Goal: Task Accomplishment & Management: Use online tool/utility

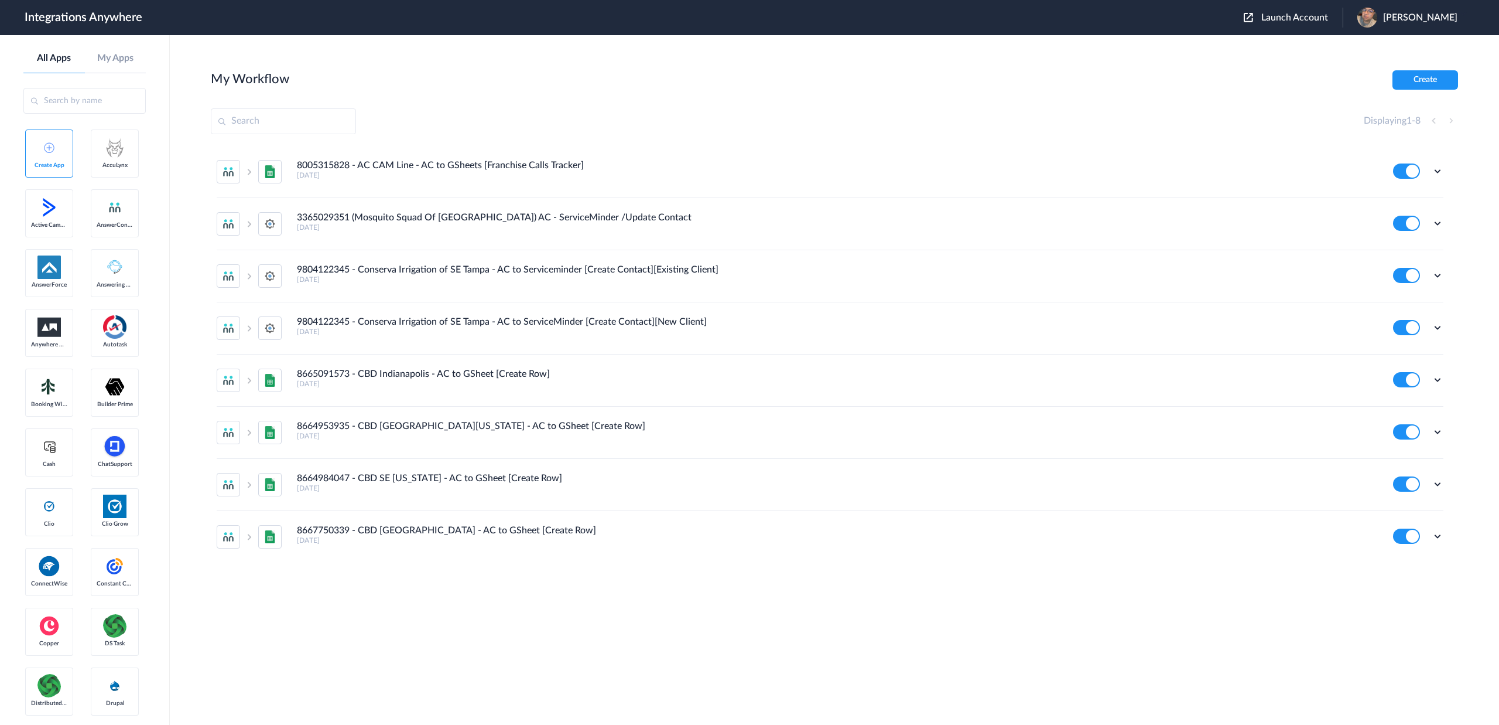
click at [93, 100] on input "text" at bounding box center [84, 101] width 122 height 26
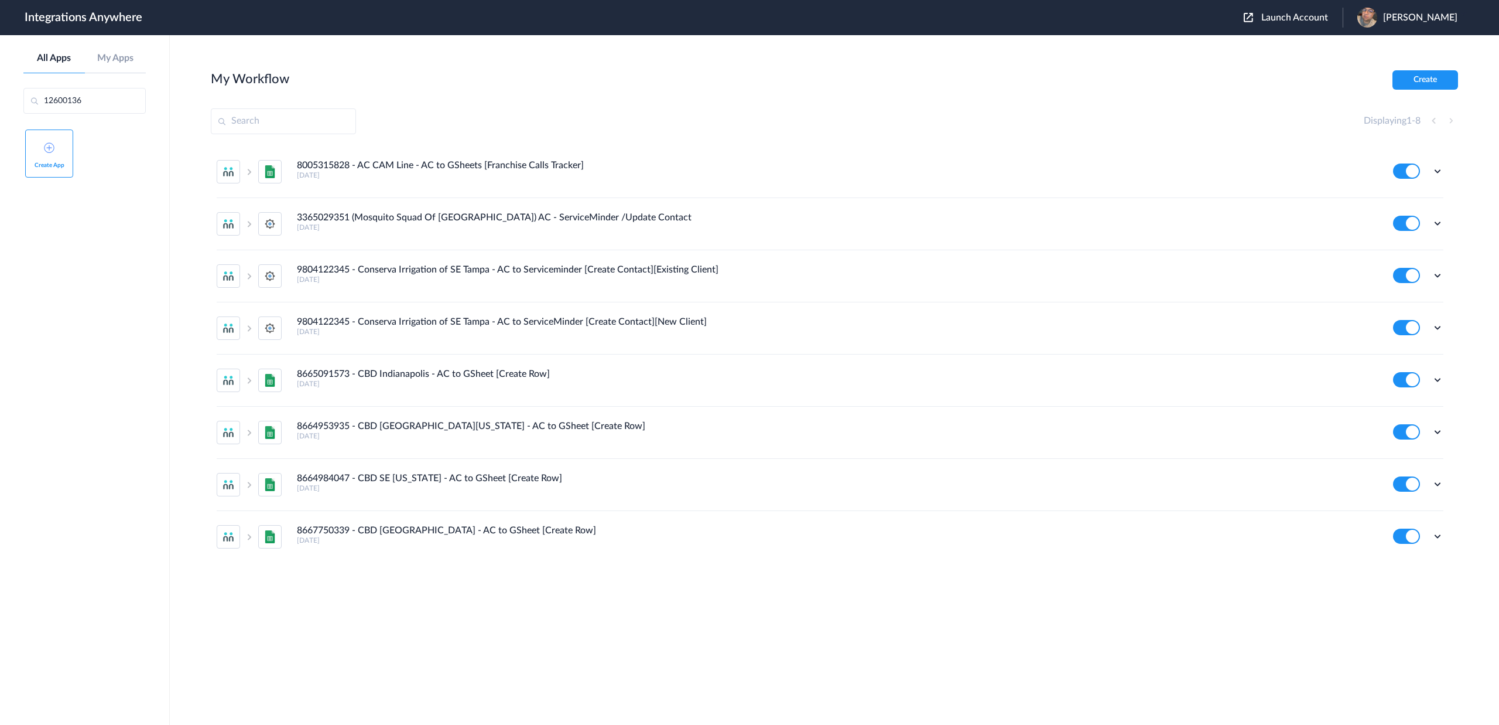
type input "126001368"
drag, startPoint x: 117, startPoint y: 104, endPoint x: -1, endPoint y: 88, distance: 118.2
click at [0, 88] on aside "All Apps My Apps 126001368 Create App" at bounding box center [85, 379] width 170 height 689
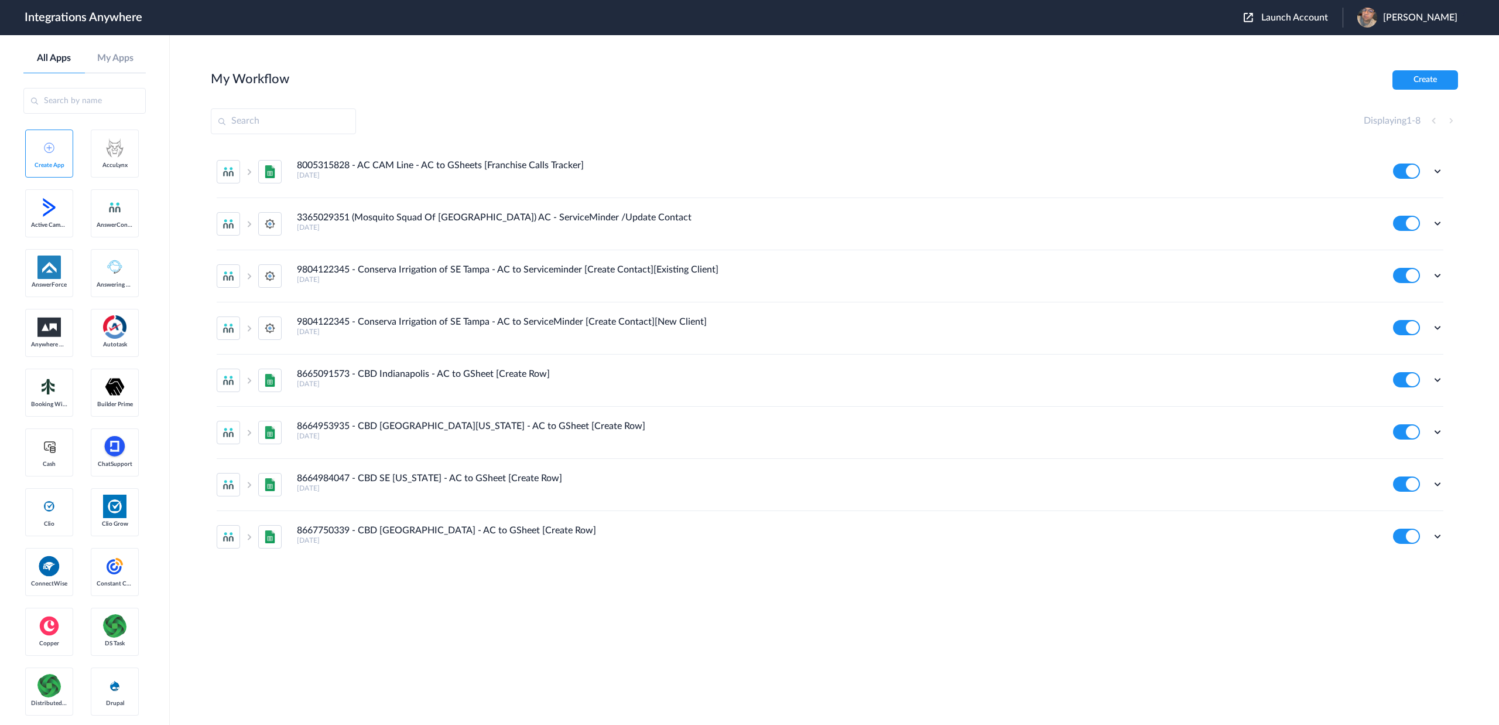
drag, startPoint x: 1293, startPoint y: 16, endPoint x: 1307, endPoint y: 22, distance: 15.5
click at [1293, 16] on span "Launch Account" at bounding box center [1295, 17] width 67 height 9
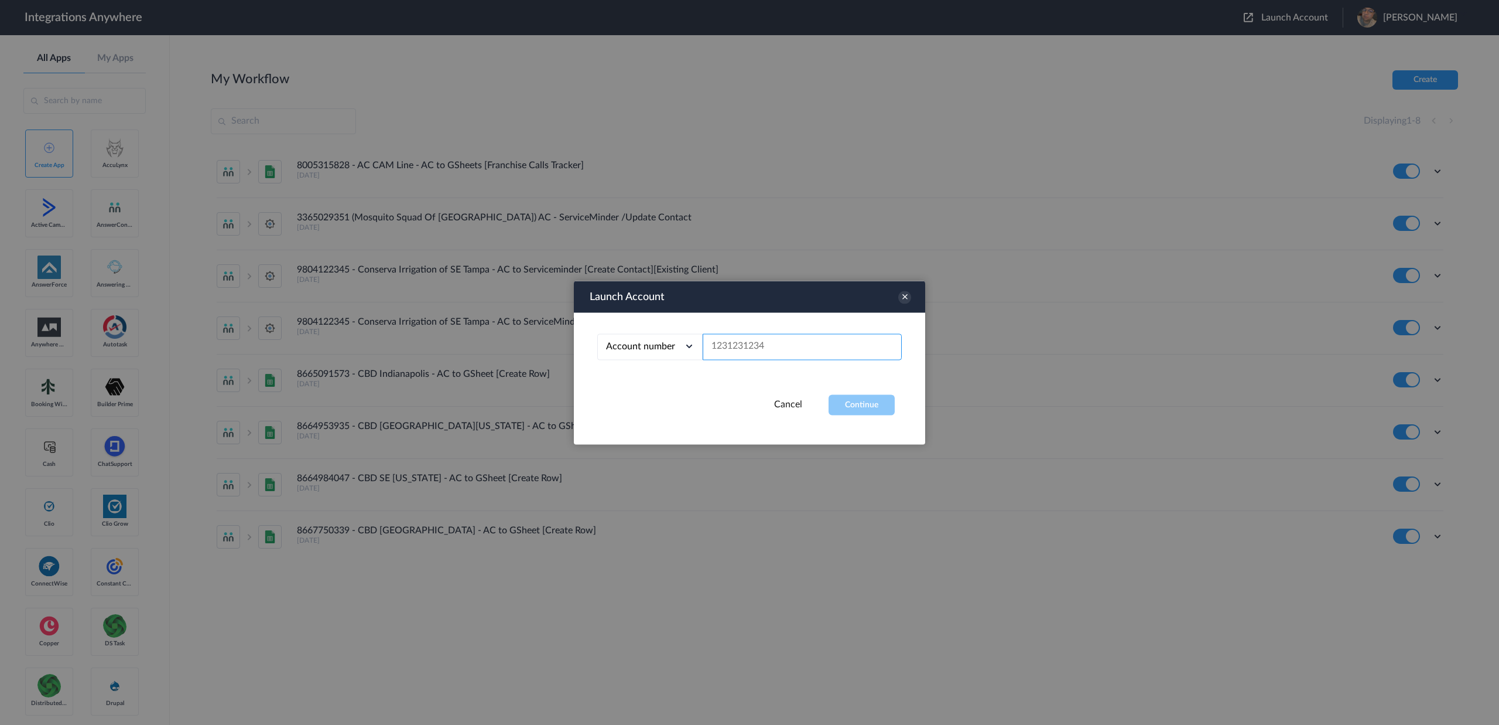
drag, startPoint x: 787, startPoint y: 344, endPoint x: 795, endPoint y: 339, distance: 9.7
click at [787, 344] on input "text" at bounding box center [802, 346] width 199 height 26
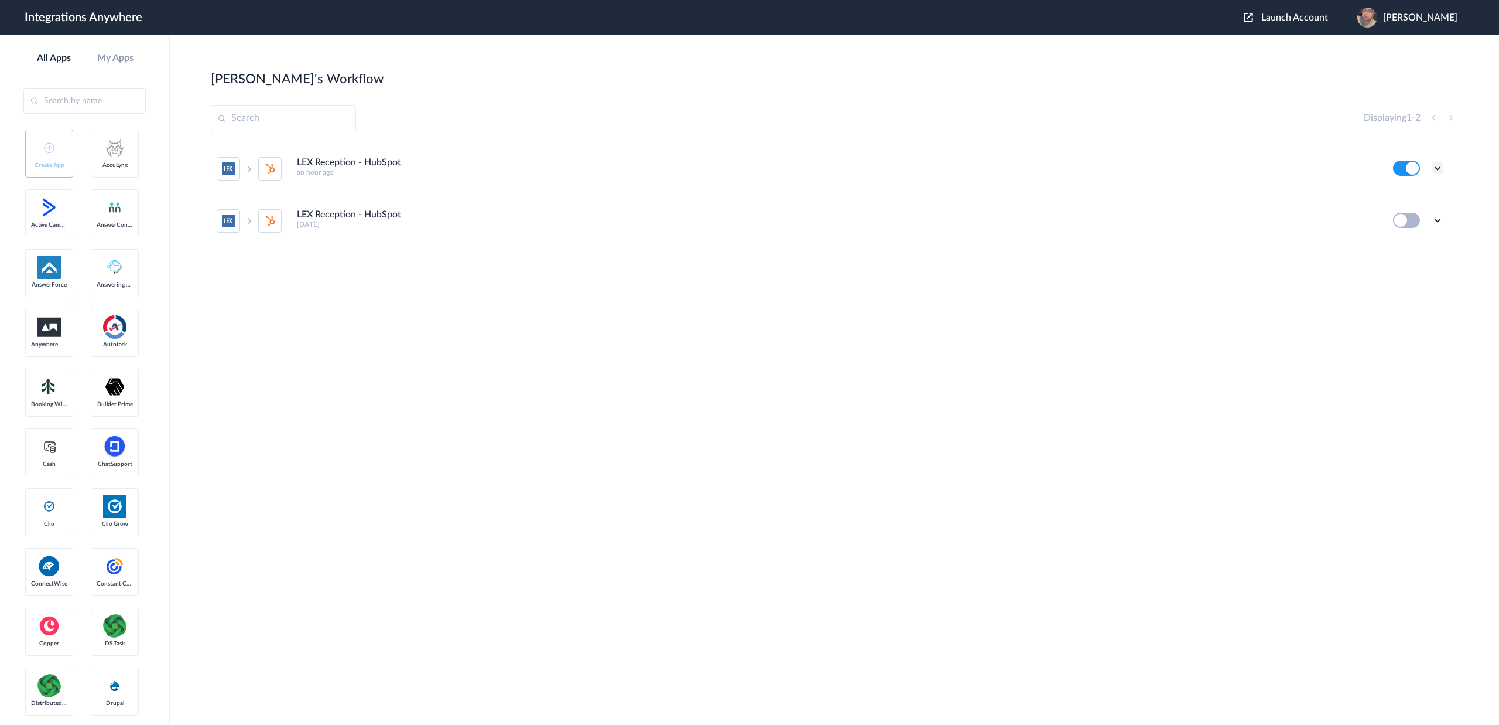
click at [1440, 166] on icon at bounding box center [1438, 168] width 12 height 12
click at [1398, 197] on link "Edit" at bounding box center [1390, 195] width 28 height 8
click at [1299, 18] on span "Launch Account" at bounding box center [1295, 17] width 67 height 9
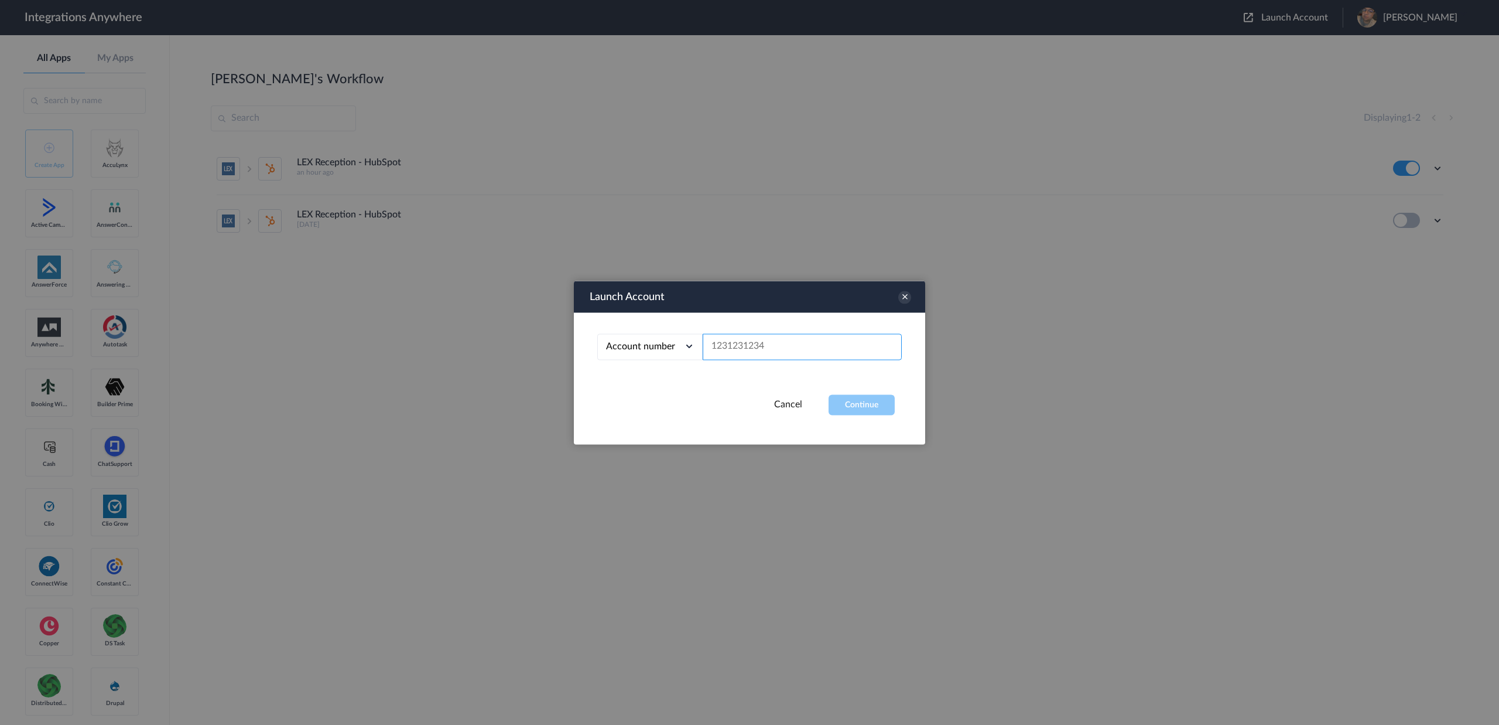
click at [726, 346] on input "text" at bounding box center [802, 346] width 199 height 26
type input "1260011368"
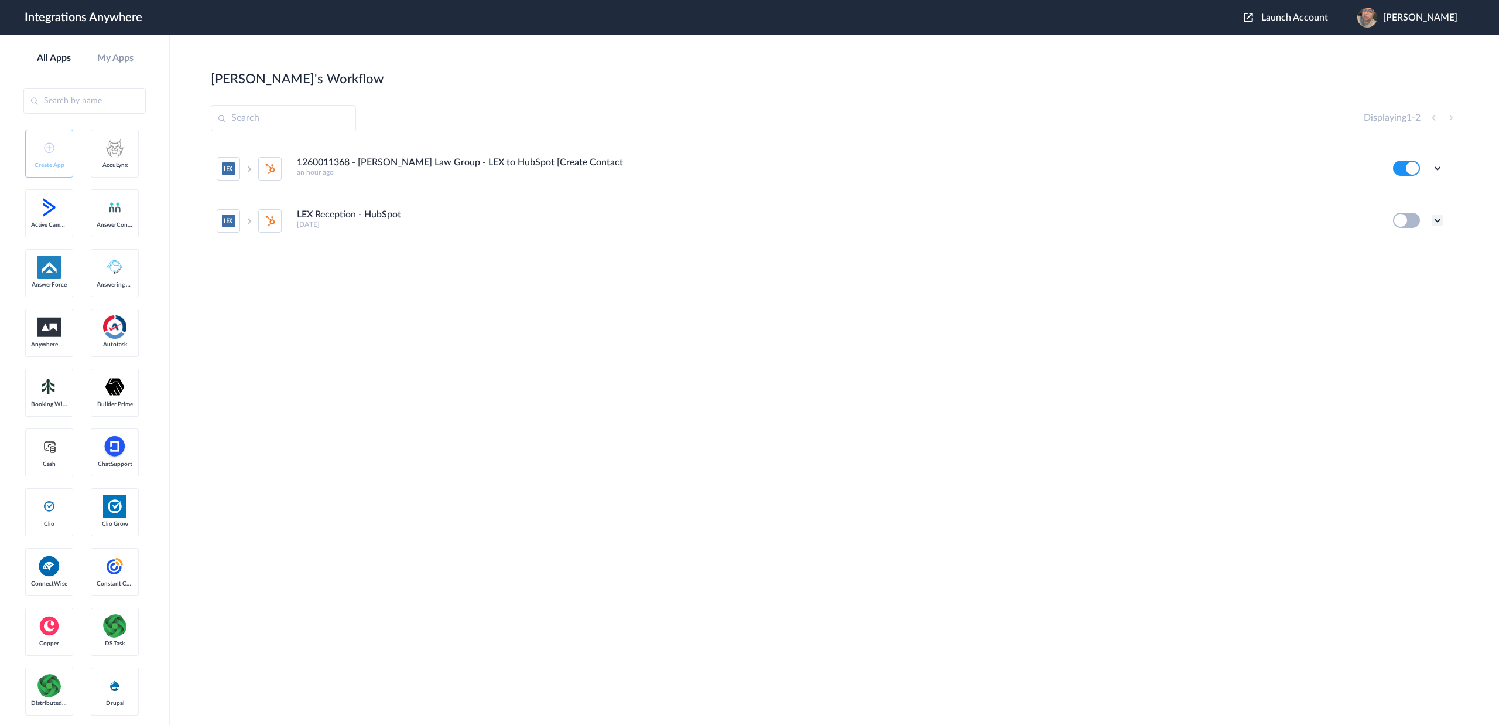
click at [1440, 222] on icon at bounding box center [1438, 220] width 12 height 12
click at [1411, 291] on span "Delete" at bounding box center [1401, 290] width 23 height 8
drag, startPoint x: 1382, startPoint y: 300, endPoint x: 1052, endPoint y: 306, distance: 329.8
click at [1381, 300] on span "Are you sure?" at bounding box center [1397, 295] width 42 height 18
drag, startPoint x: 972, startPoint y: 311, endPoint x: 978, endPoint y: 326, distance: 16.1
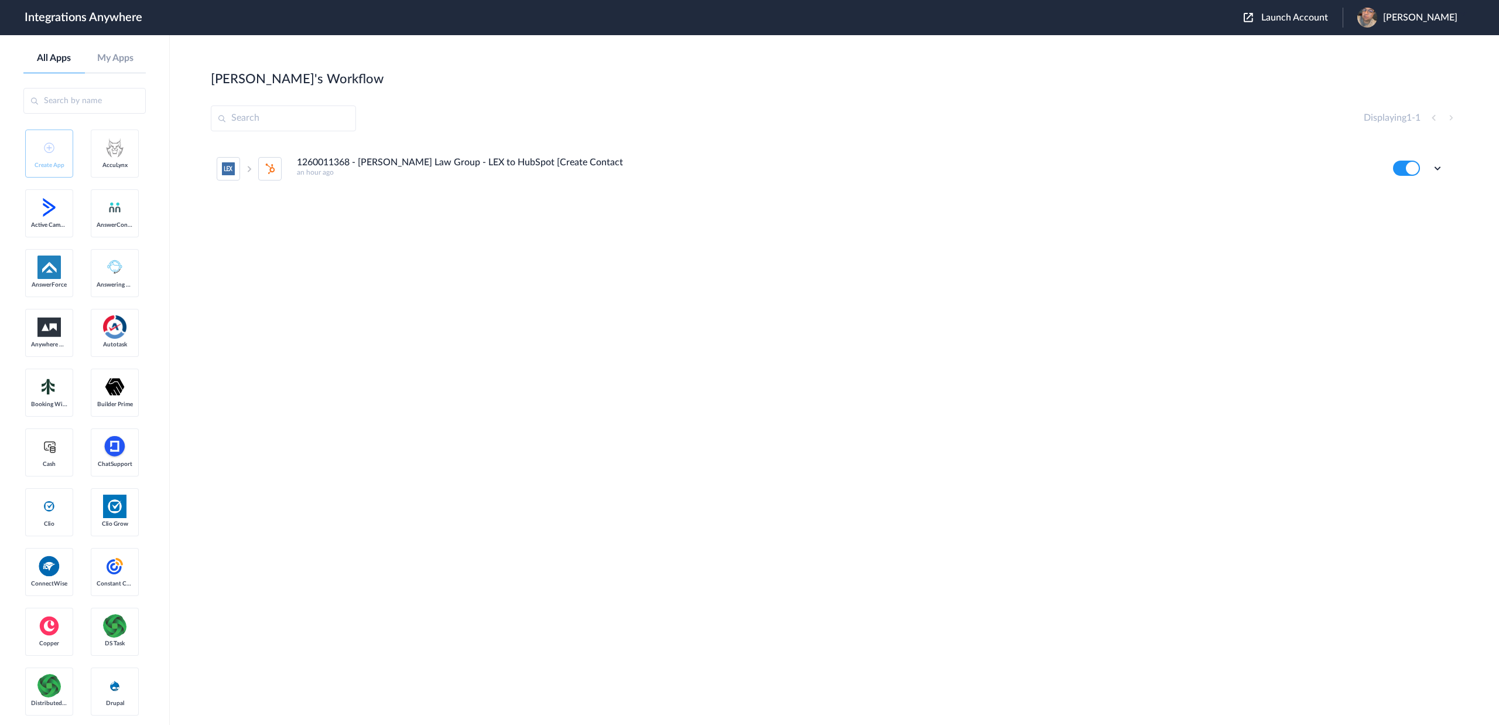
click at [972, 311] on div "1260011368 - [PERSON_NAME] Law Group - LEX to HubSpot [Create Contact an hour a…" at bounding box center [835, 231] width 1248 height 176
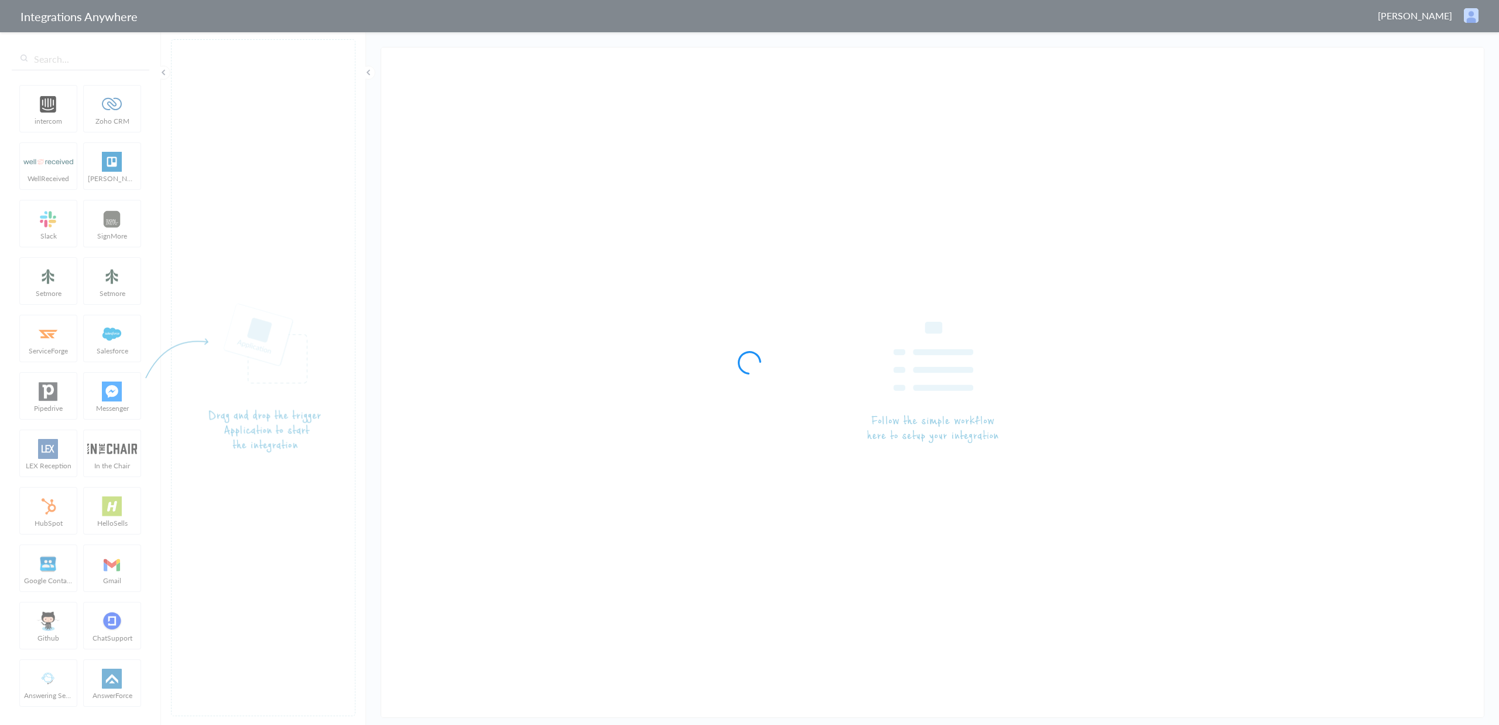
type input "LEX Reception - HubSpot"
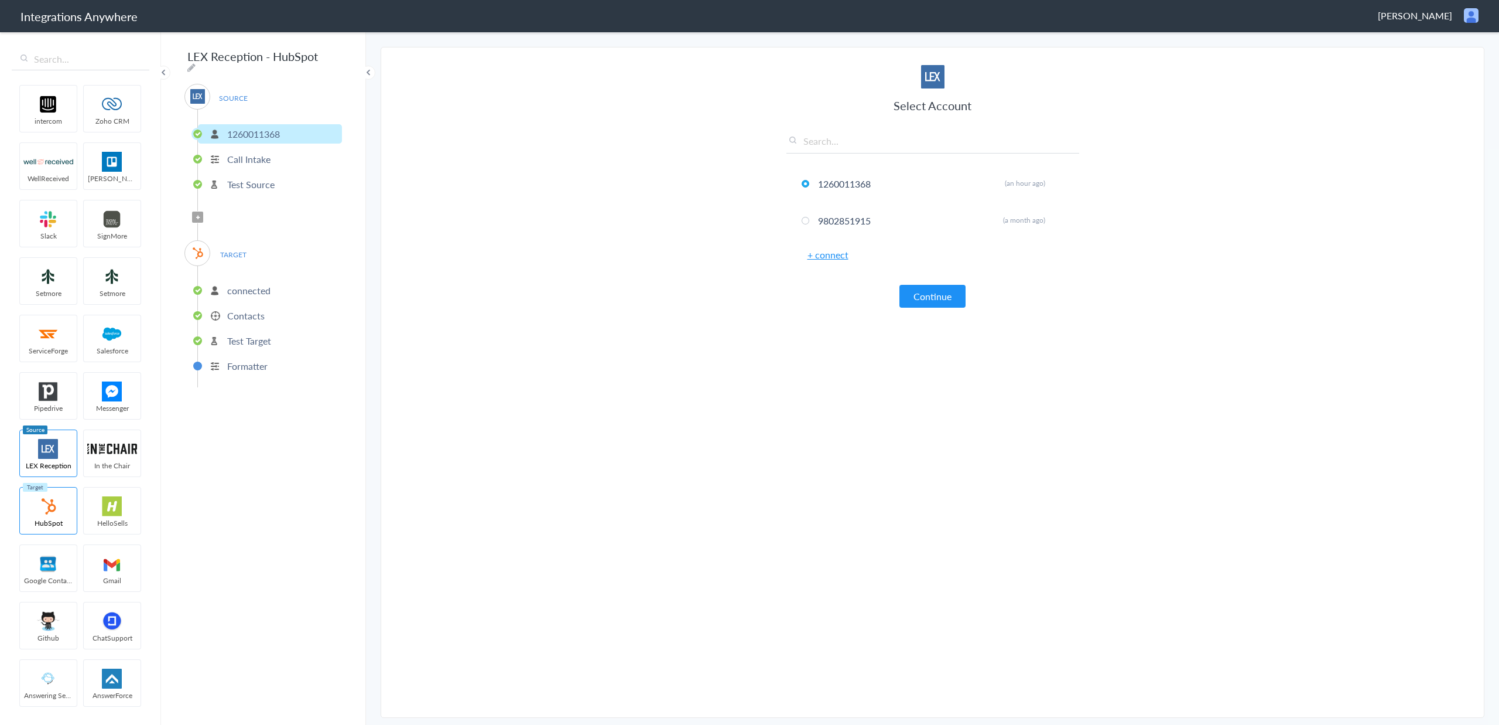
click at [259, 153] on p "Call Intake" at bounding box center [248, 158] width 43 height 13
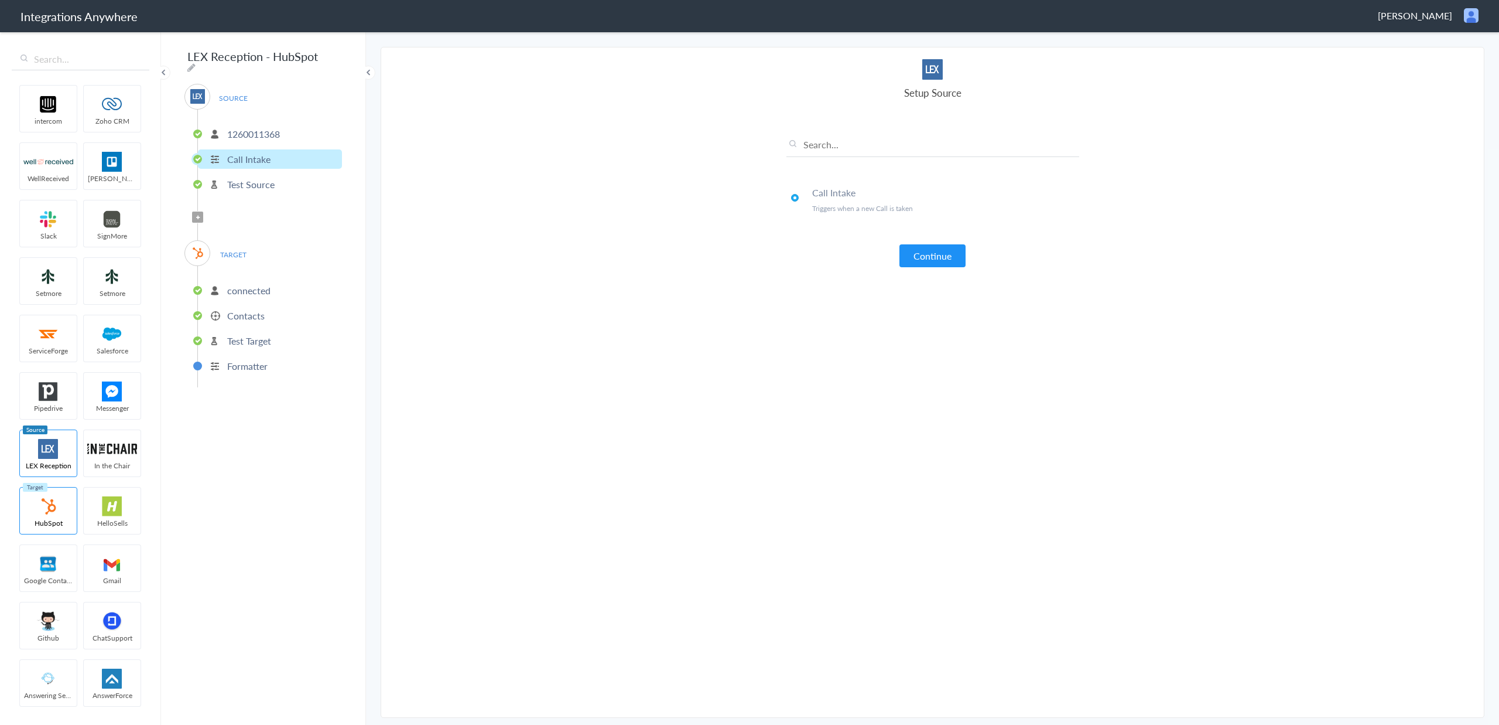
click at [276, 183] on li "Test Source" at bounding box center [270, 184] width 144 height 19
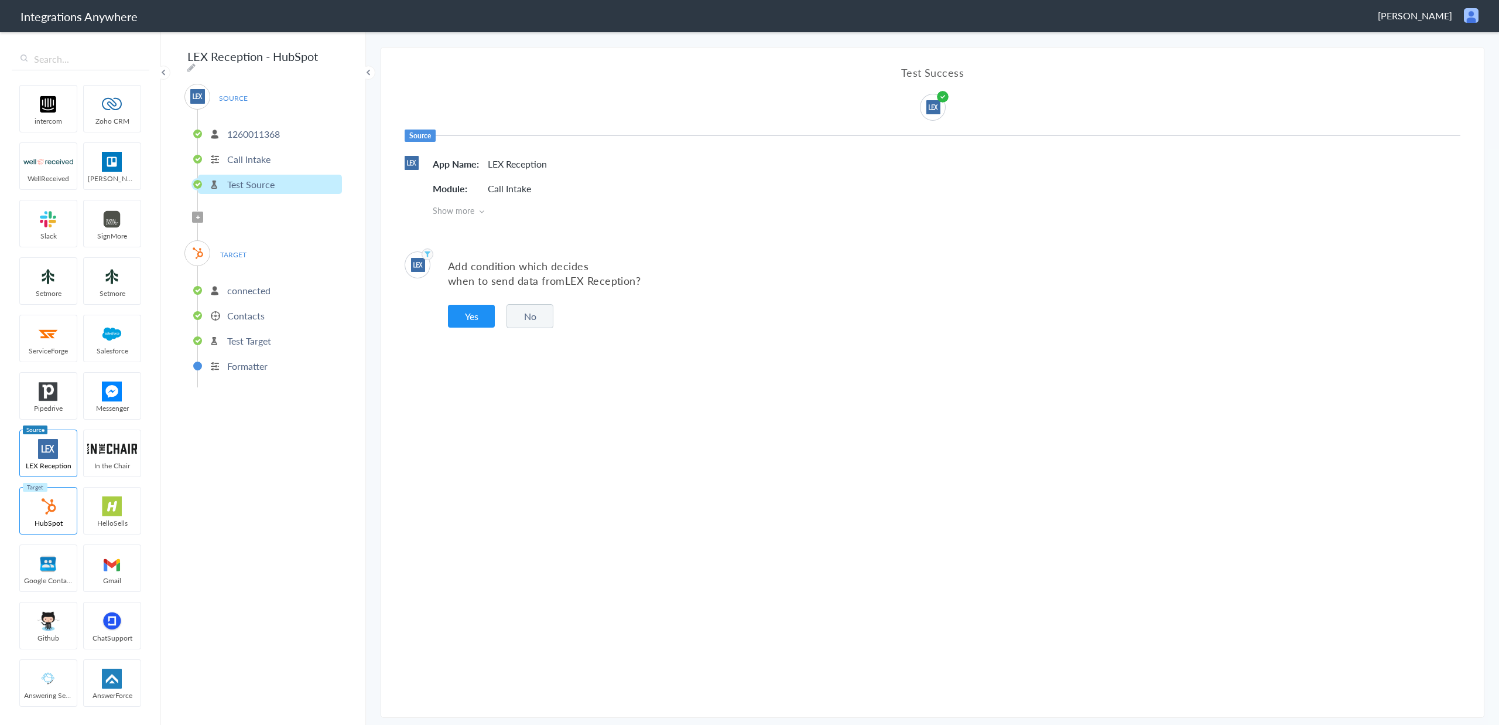
click at [479, 312] on button "Yes" at bounding box center [471, 316] width 47 height 23
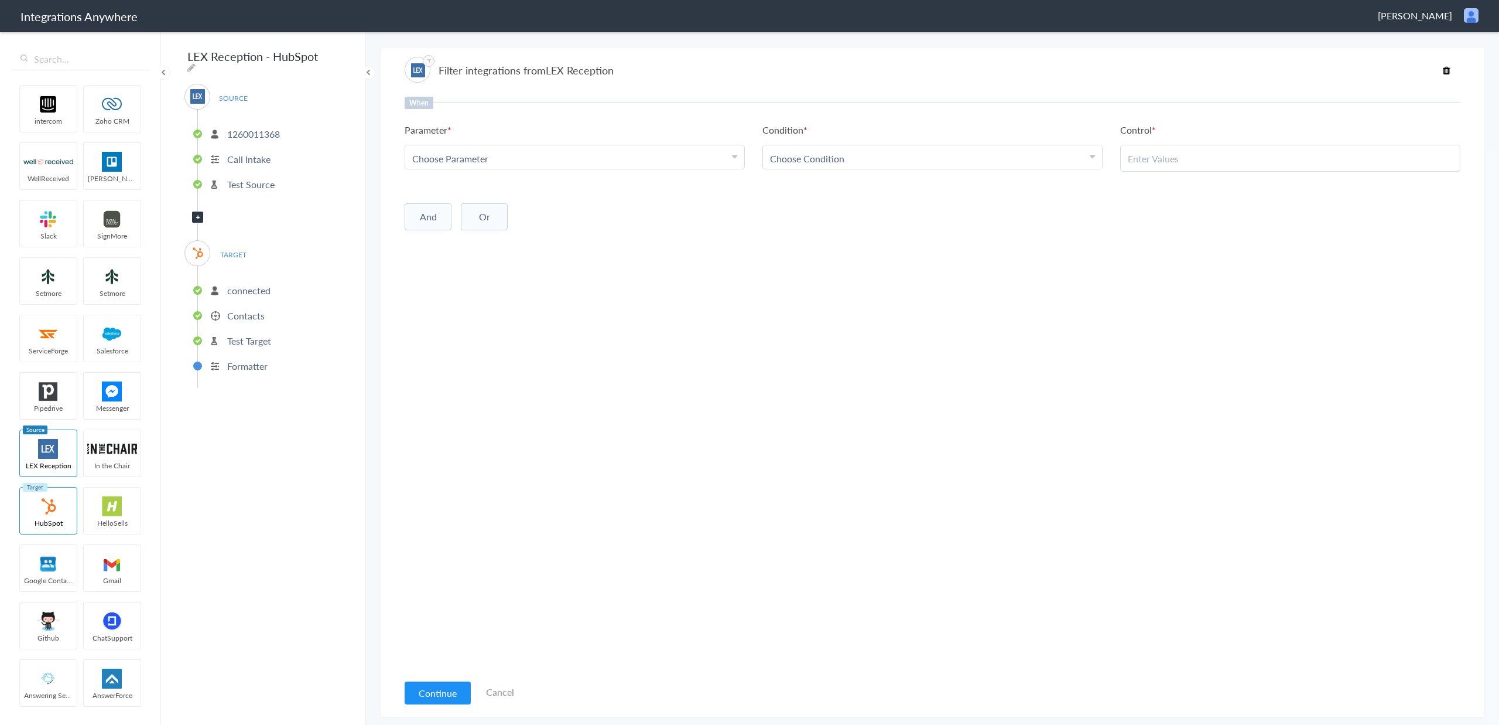
click at [733, 153] on icon at bounding box center [734, 156] width 5 height 9
click at [545, 189] on input "text" at bounding box center [574, 190] width 339 height 25
type input "call clos"
click at [516, 223] on link "Call Closing Note" at bounding box center [574, 215] width 339 height 25
click at [862, 156] on div "Choose Condition" at bounding box center [932, 158] width 325 height 13
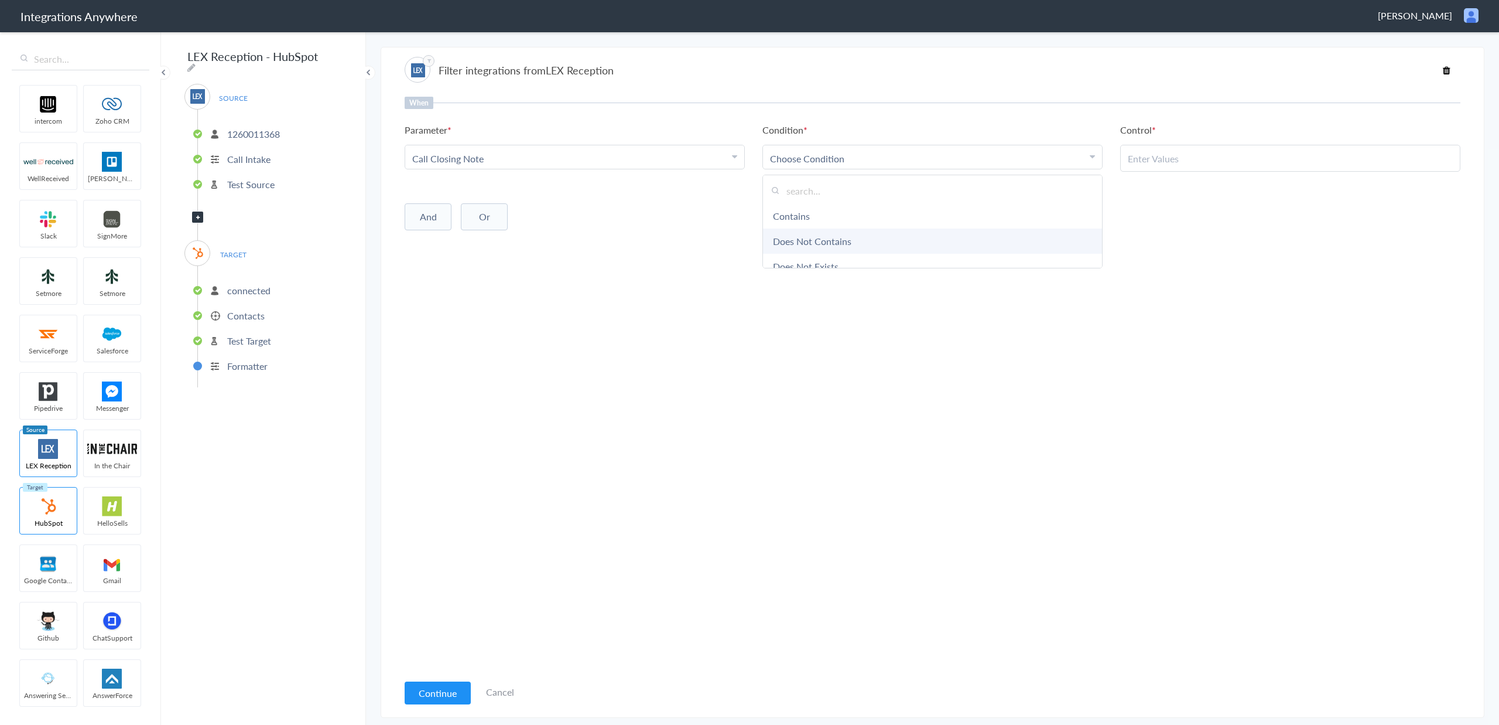
scroll to position [2, 0]
click at [843, 258] on link "Does Not Exists" at bounding box center [932, 263] width 339 height 25
click at [719, 260] on div "When Parameter Choose Parameter Call Closing Note First Name Last Name Email Ph…" at bounding box center [933, 385] width 1056 height 576
click at [433, 210] on button "And" at bounding box center [428, 214] width 47 height 27
click at [494, 247] on link "Choose Parameter" at bounding box center [574, 237] width 339 height 23
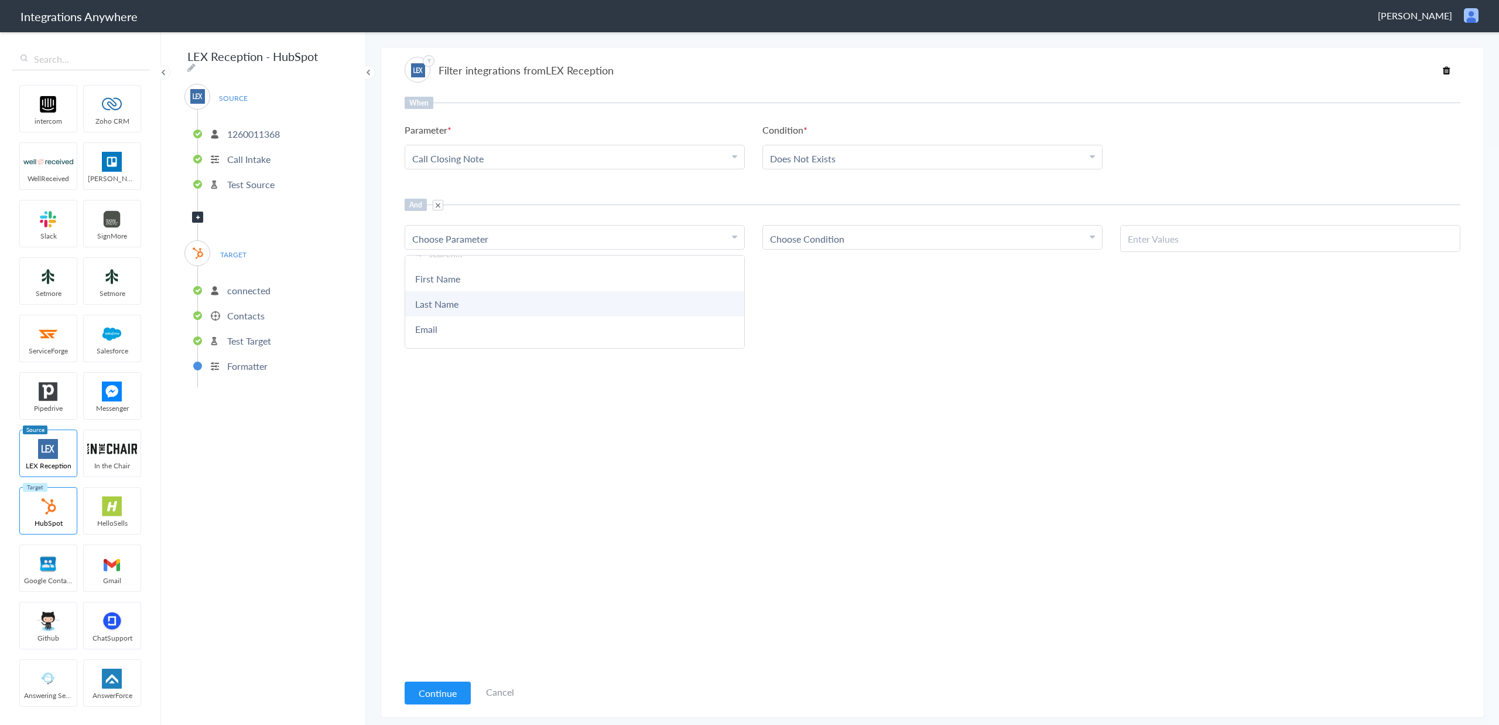
scroll to position [19, 0]
drag, startPoint x: 483, startPoint y: 324, endPoint x: 560, endPoint y: 308, distance: 79.0
click at [483, 324] on link "Email" at bounding box center [574, 327] width 339 height 25
click at [906, 237] on div "Choose Condition" at bounding box center [932, 238] width 325 height 13
drag, startPoint x: 863, startPoint y: 292, endPoint x: 1031, endPoint y: 262, distance: 170.2
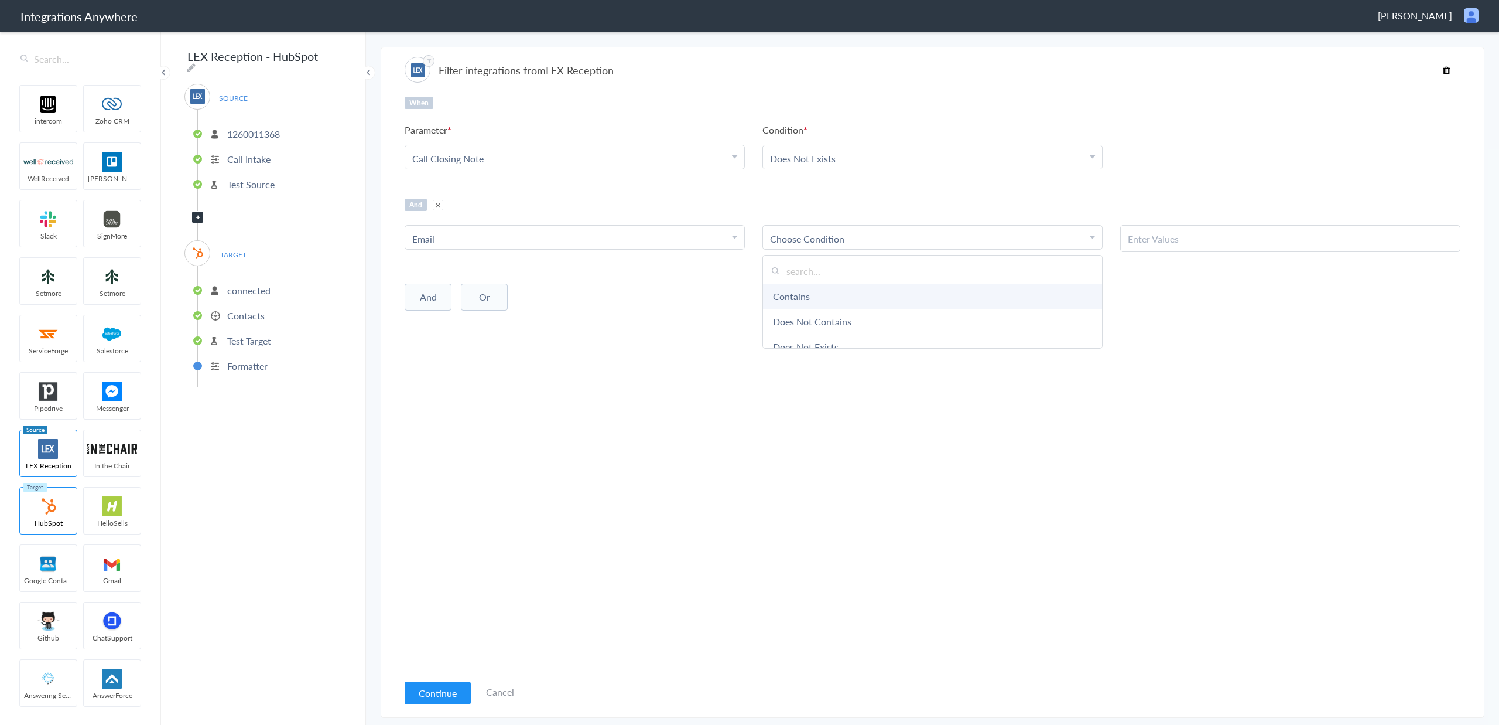
click at [863, 292] on link "Contains" at bounding box center [932, 295] width 339 height 25
click at [1193, 236] on input "text" at bounding box center [1290, 238] width 325 height 13
type input "@"
drag, startPoint x: 1003, startPoint y: 390, endPoint x: 997, endPoint y: 391, distance: 6.0
click at [1001, 390] on div "When Parameter Choose Parameter Call Closing Note First Name Last Name Email Ph…" at bounding box center [933, 385] width 1056 height 576
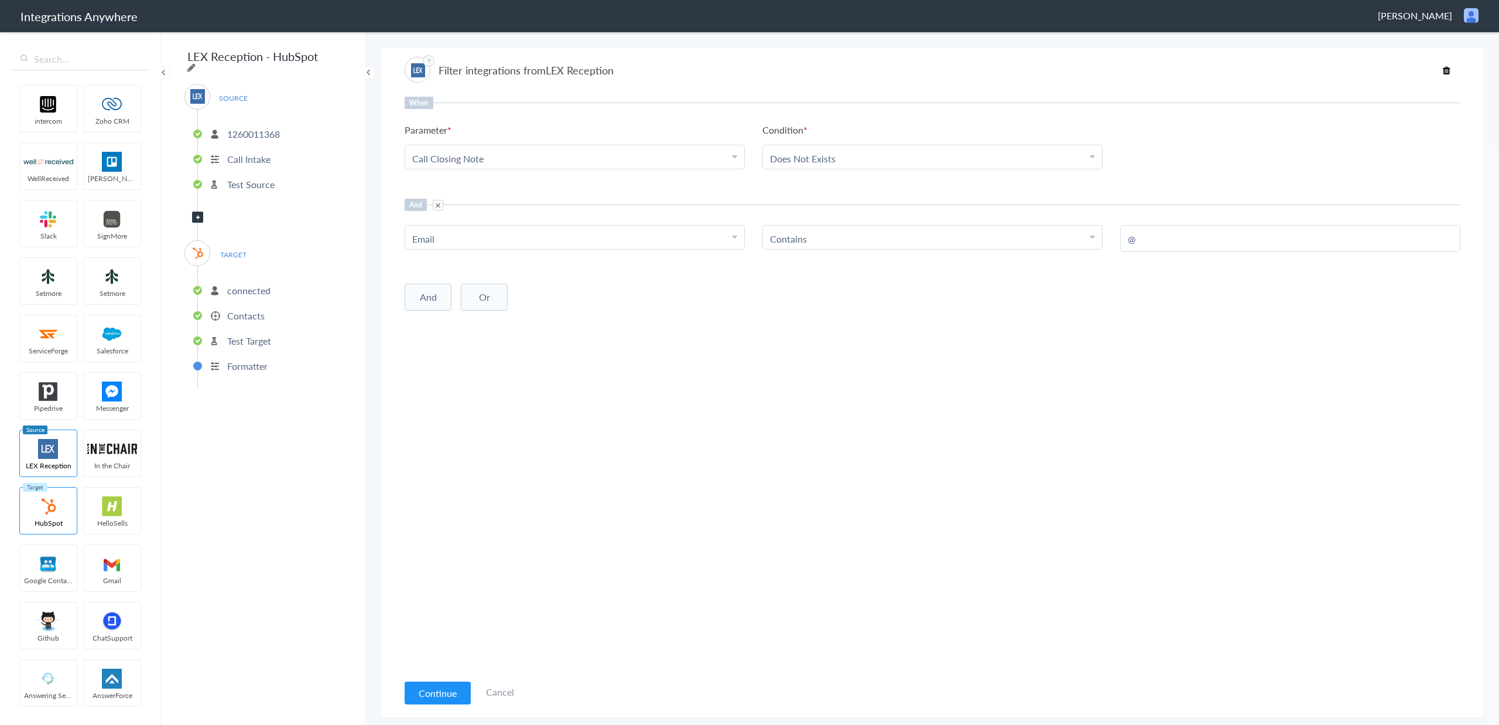
click at [196, 63] on icon at bounding box center [191, 67] width 8 height 9
click at [291, 53] on input "LEX Reception - HubSpot" at bounding box center [257, 56] width 145 height 22
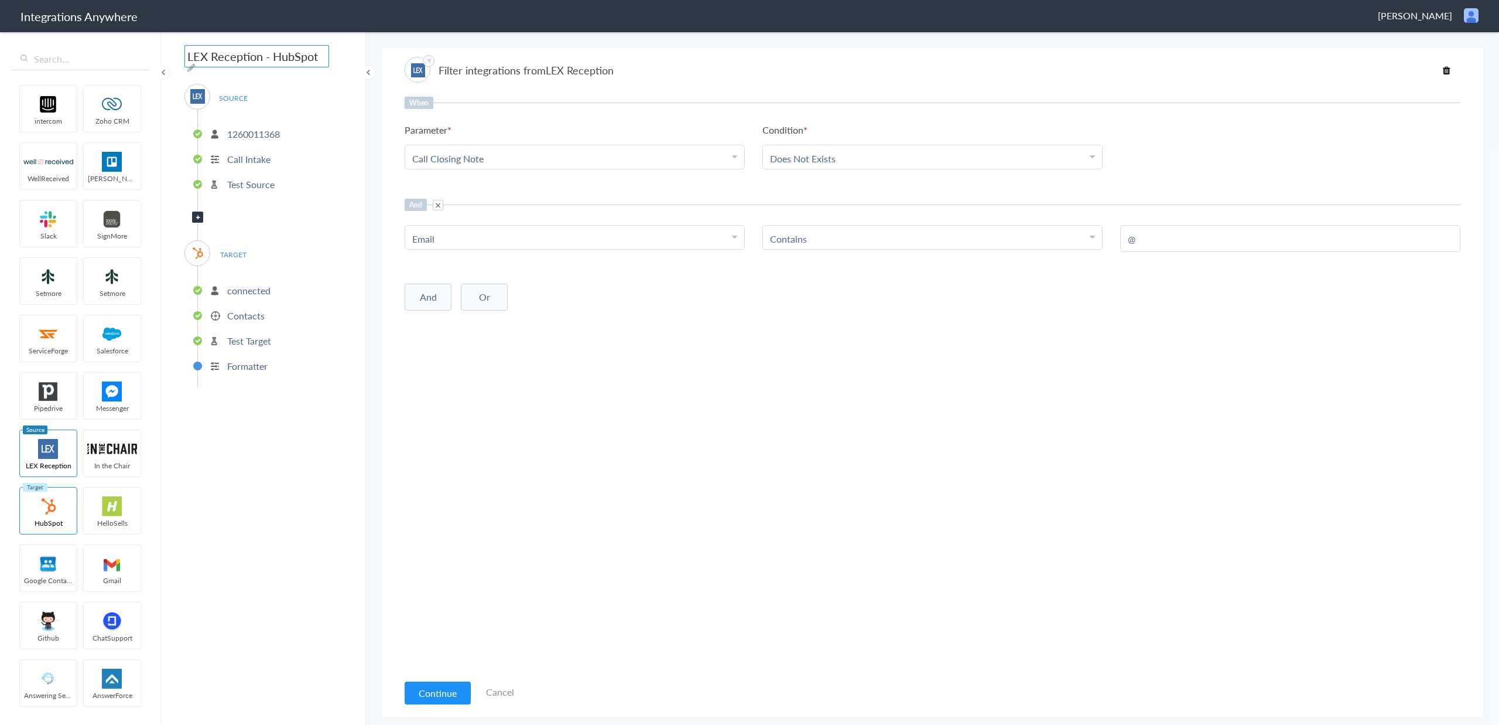
click at [291, 53] on input "LEX Reception - HubSpot" at bounding box center [257, 56] width 145 height 22
click at [279, 59] on input "1260011368 -" at bounding box center [257, 56] width 145 height 22
click at [196, 63] on icon at bounding box center [191, 67] width 8 height 9
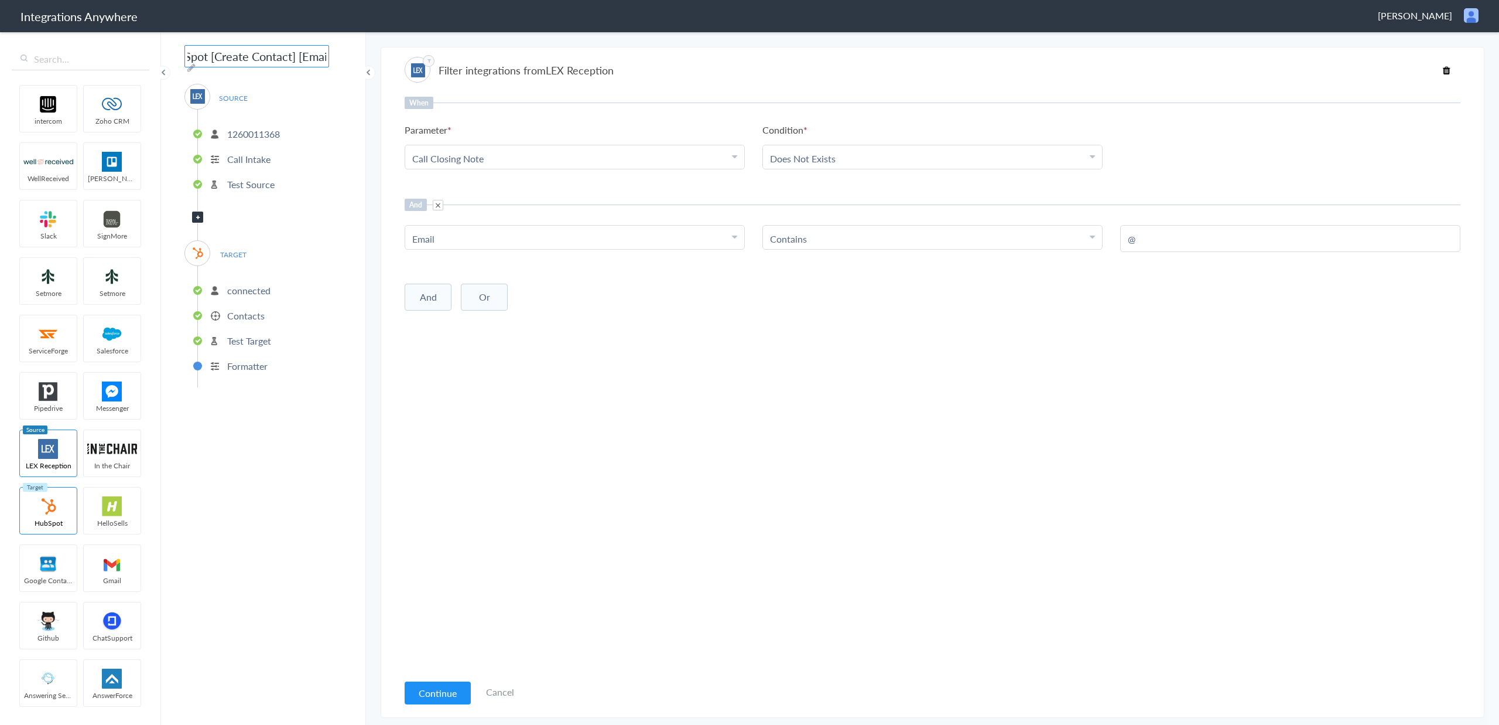
type input "1260011368 - Cheeley Law Group - LEX to HubSpot [Create Contact] [Email Exists]"
click at [618, 416] on div "When Parameter Choose Parameter Call Closing Note First Name Last Name Email Ph…" at bounding box center [933, 385] width 1056 height 576
drag, startPoint x: 637, startPoint y: 366, endPoint x: 640, endPoint y: 407, distance: 41.2
click at [640, 374] on div "When Parameter Choose Parameter Call Closing Note First Name Last Name Email Ph…" at bounding box center [933, 385] width 1056 height 576
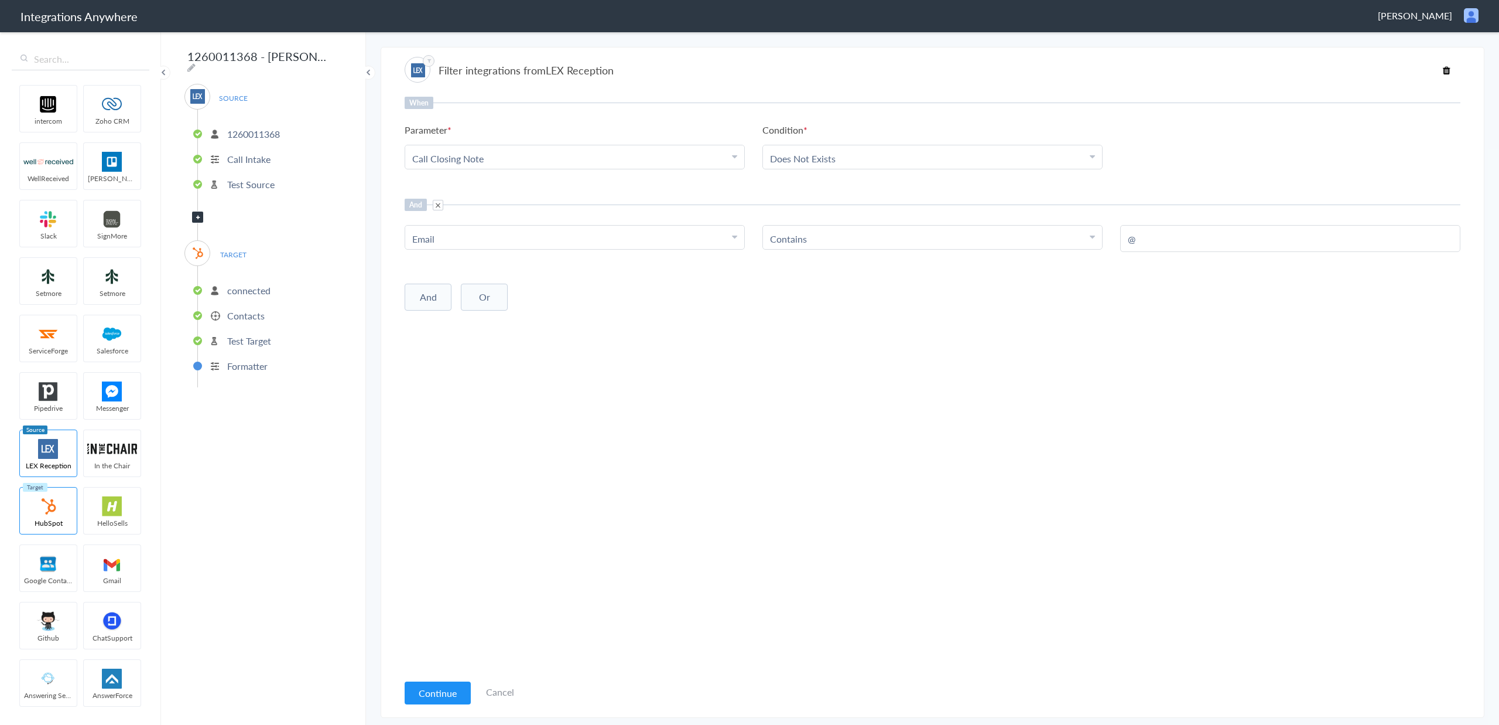
click at [425, 685] on button "Continue" at bounding box center [438, 692] width 66 height 23
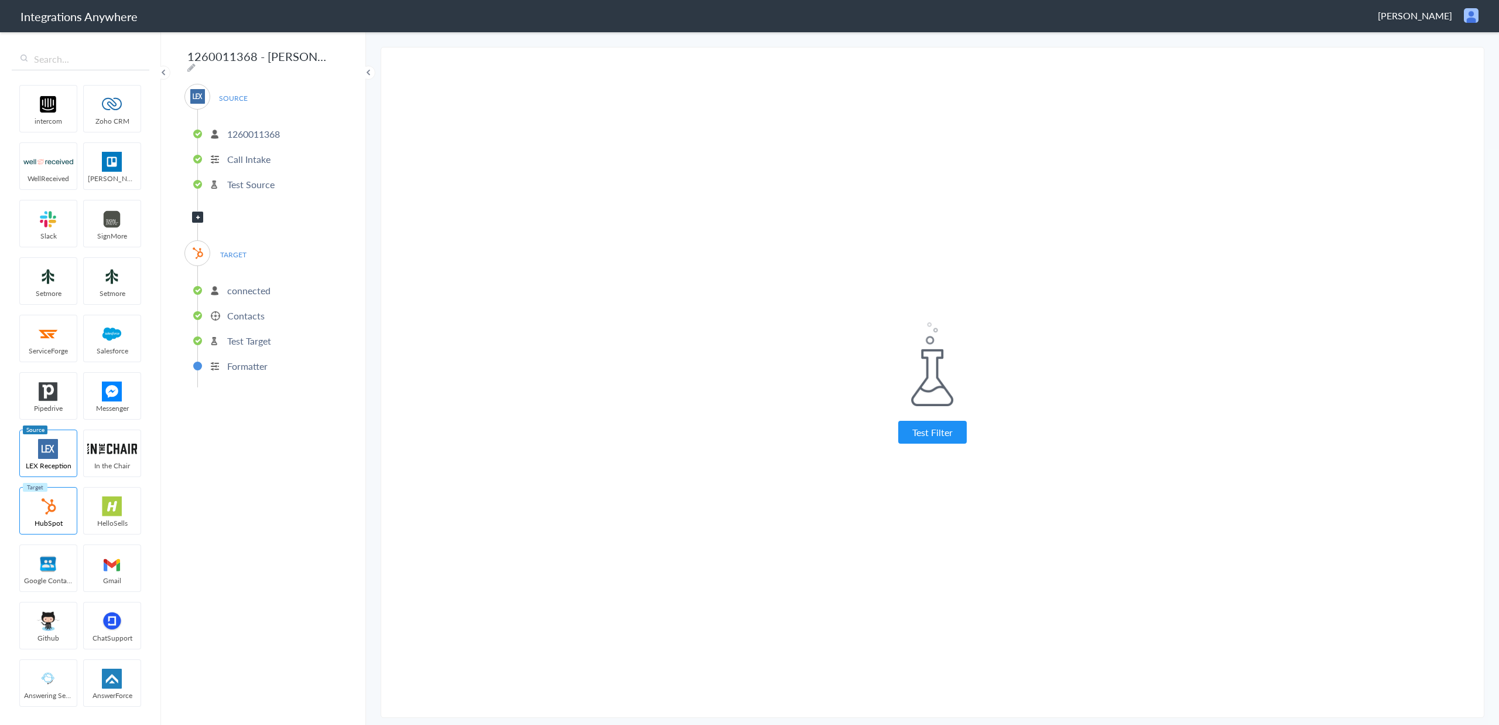
drag, startPoint x: 937, startPoint y: 438, endPoint x: 921, endPoint y: 433, distance: 15.8
click at [937, 437] on button "Test Filter" at bounding box center [933, 432] width 69 height 23
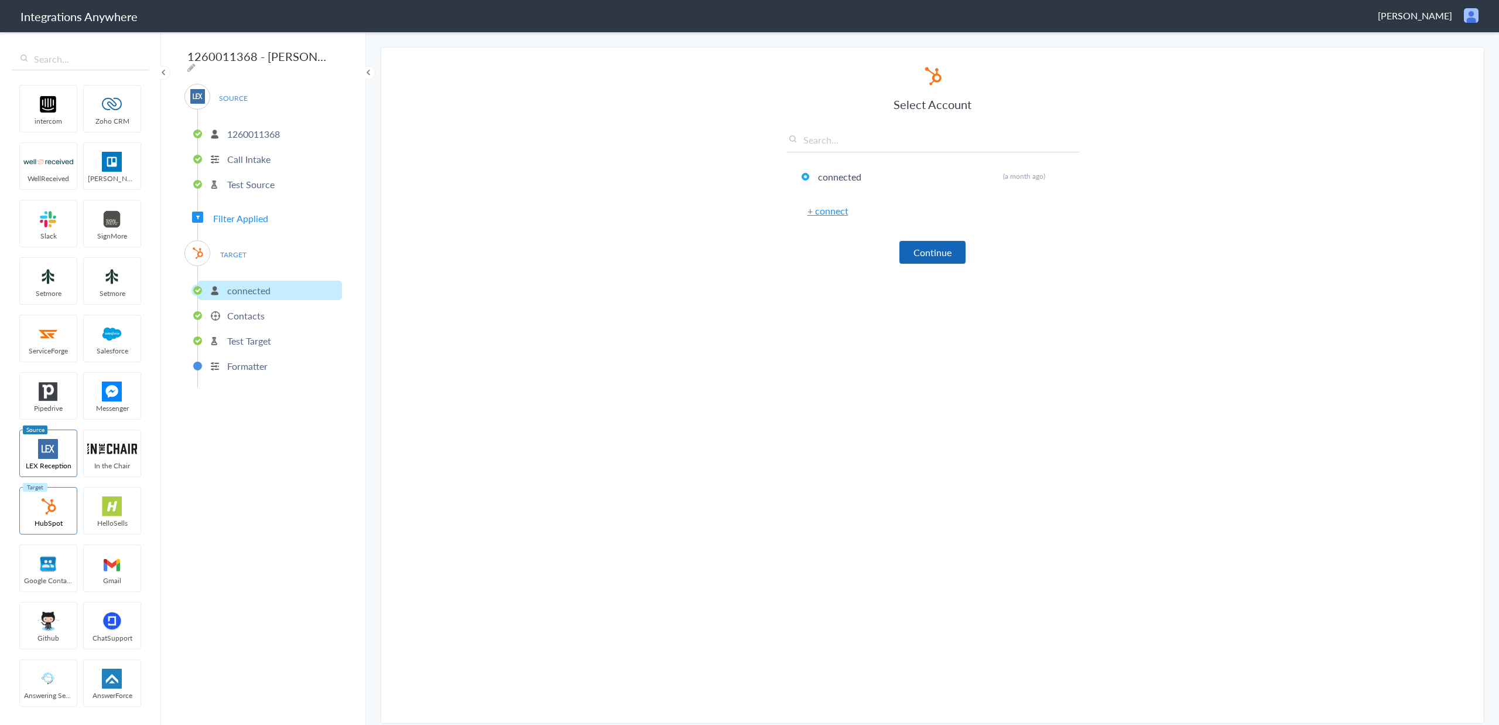
click at [942, 253] on button "Continue" at bounding box center [933, 252] width 66 height 23
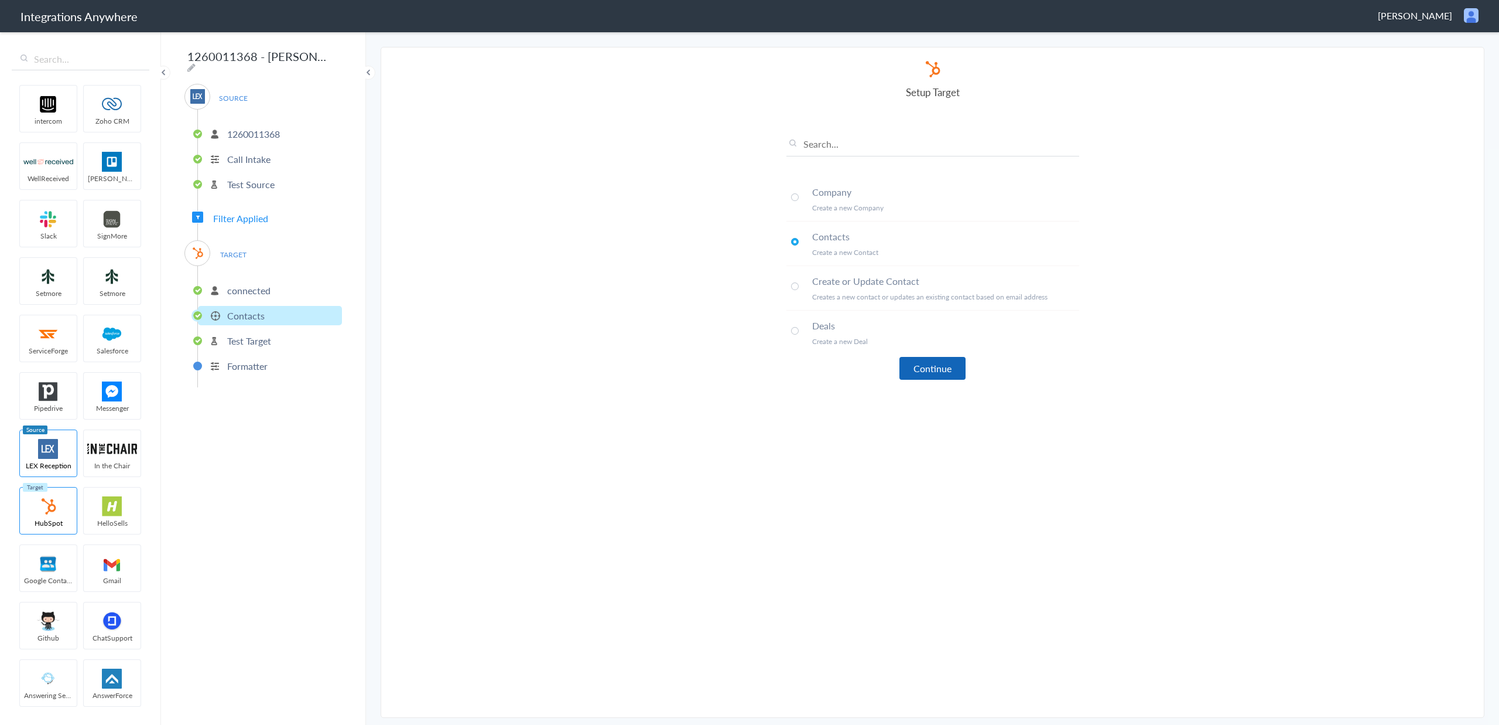
click at [923, 368] on button "Continue" at bounding box center [933, 368] width 66 height 23
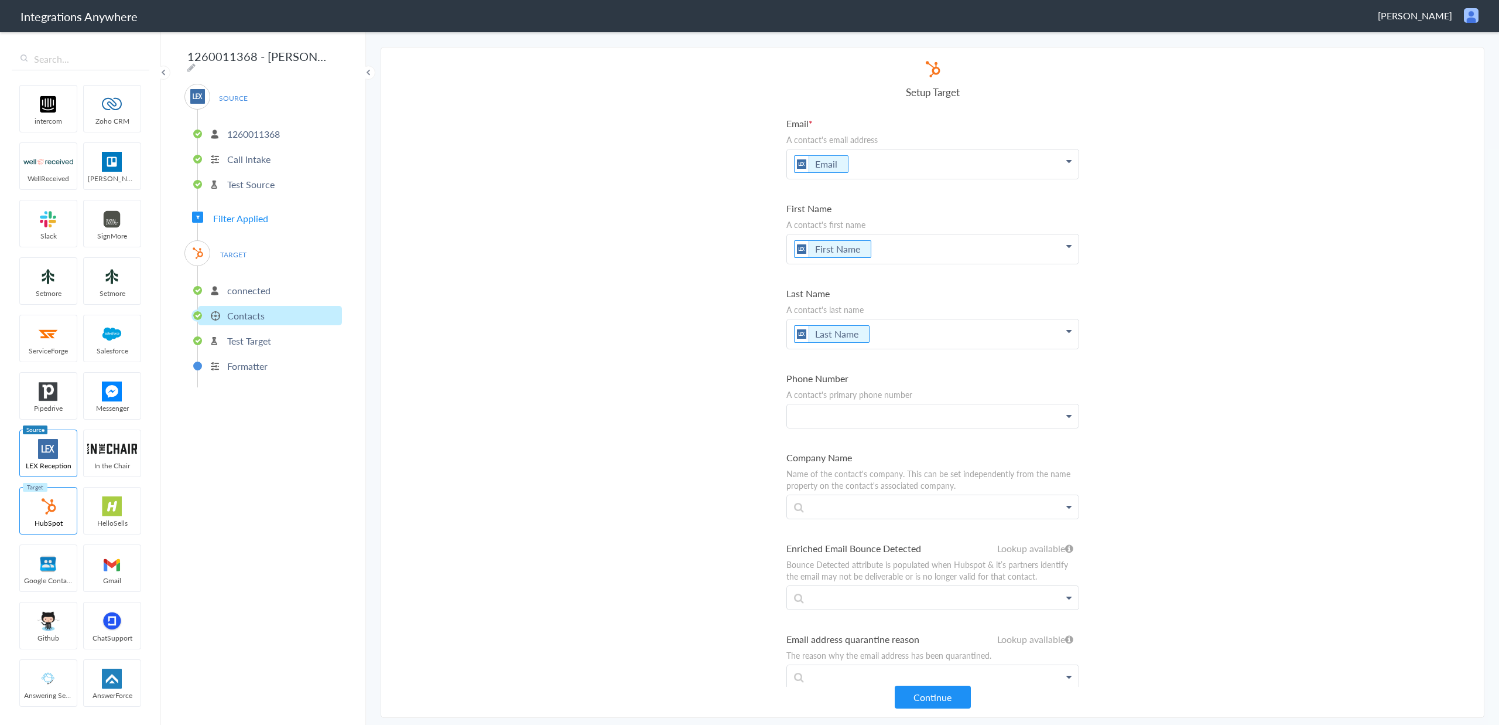
click at [912, 426] on p at bounding box center [933, 415] width 292 height 23
click at [845, 450] on link "Phone" at bounding box center [933, 449] width 292 height 25
click at [627, 430] on section "Select Account 1260011368 Rename Delete (an hour ago) 9802851915 Rename Delete …" at bounding box center [933, 382] width 1104 height 671
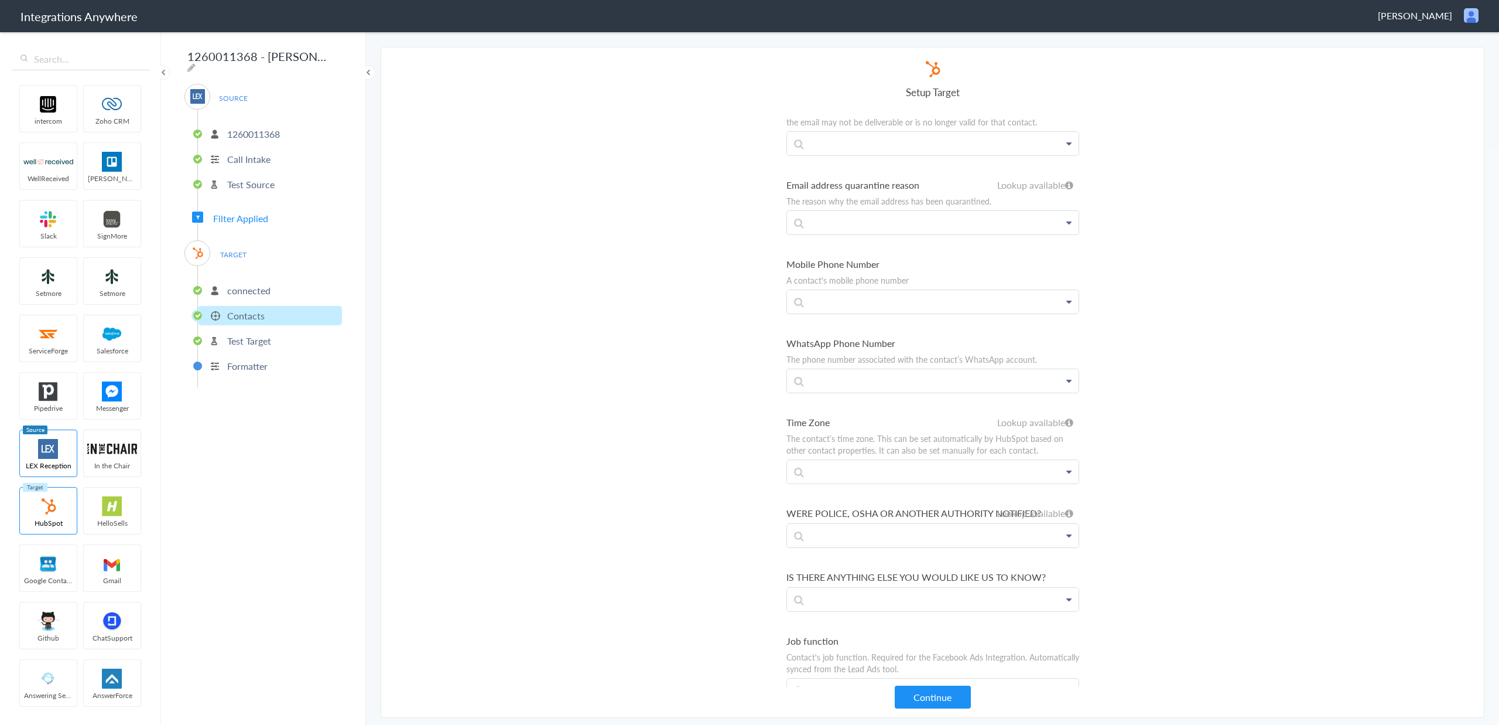
scroll to position [572, 0]
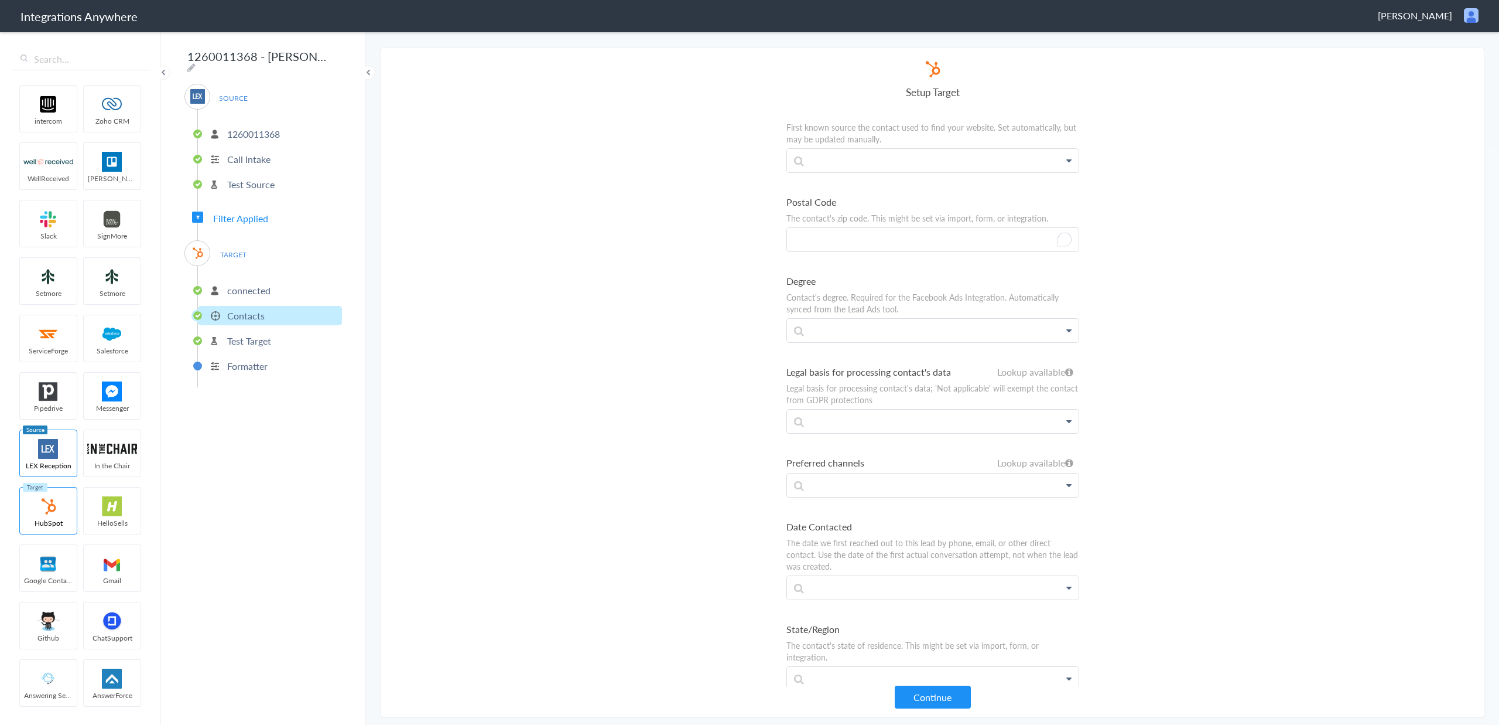
click at [879, 248] on p "To enrich screen reader interactions, please activate Accessibility in Grammarl…" at bounding box center [933, 239] width 292 height 23
click at [267, 216] on span "Filter Applied" at bounding box center [240, 217] width 55 height 13
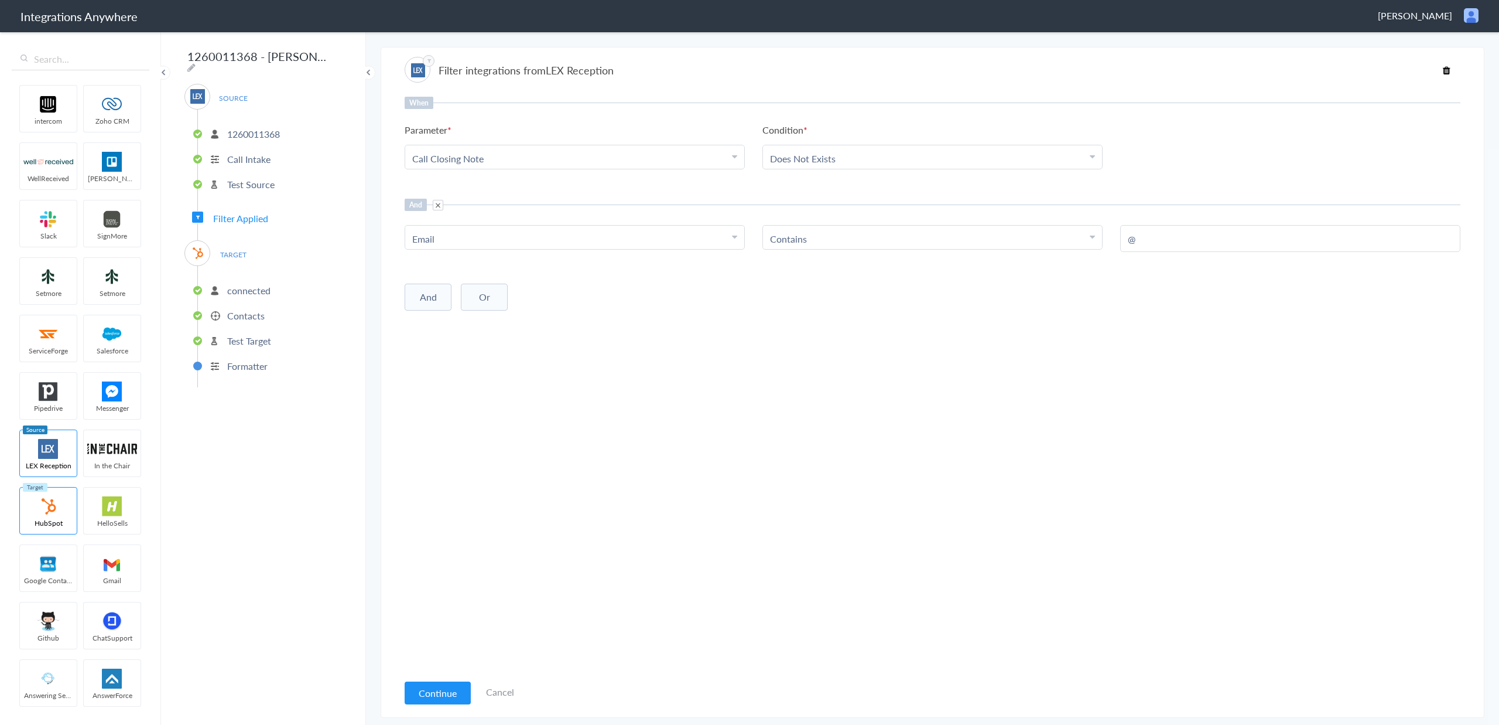
click at [436, 205] on span at bounding box center [438, 205] width 11 height 11
click at [421, 696] on button "Continue" at bounding box center [438, 692] width 66 height 23
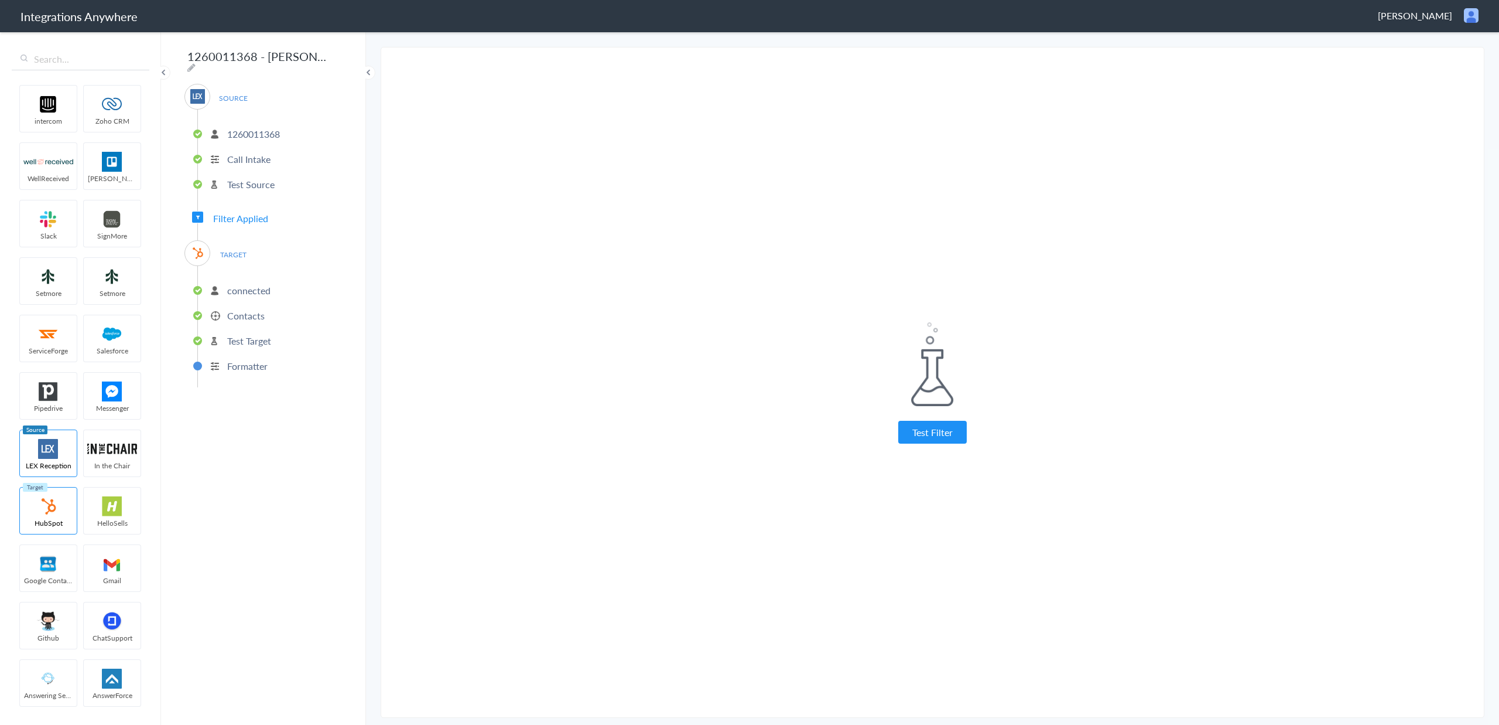
click at [256, 368] on li "Formatter" at bounding box center [270, 365] width 144 height 19
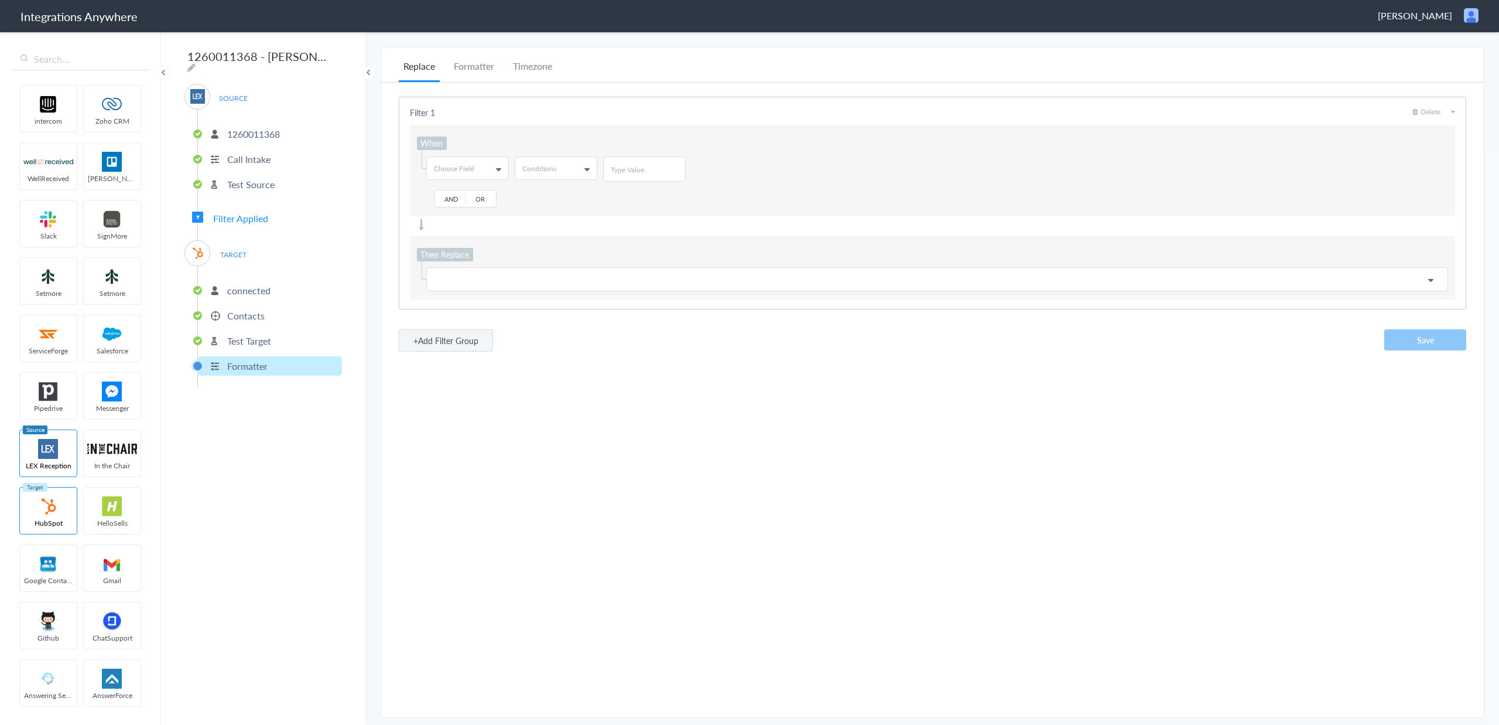
click at [494, 175] on link "Choose Field" at bounding box center [467, 168] width 81 height 22
click at [462, 233] on link "Email" at bounding box center [467, 238] width 80 height 22
click at [586, 165] on icon at bounding box center [587, 169] width 5 height 9
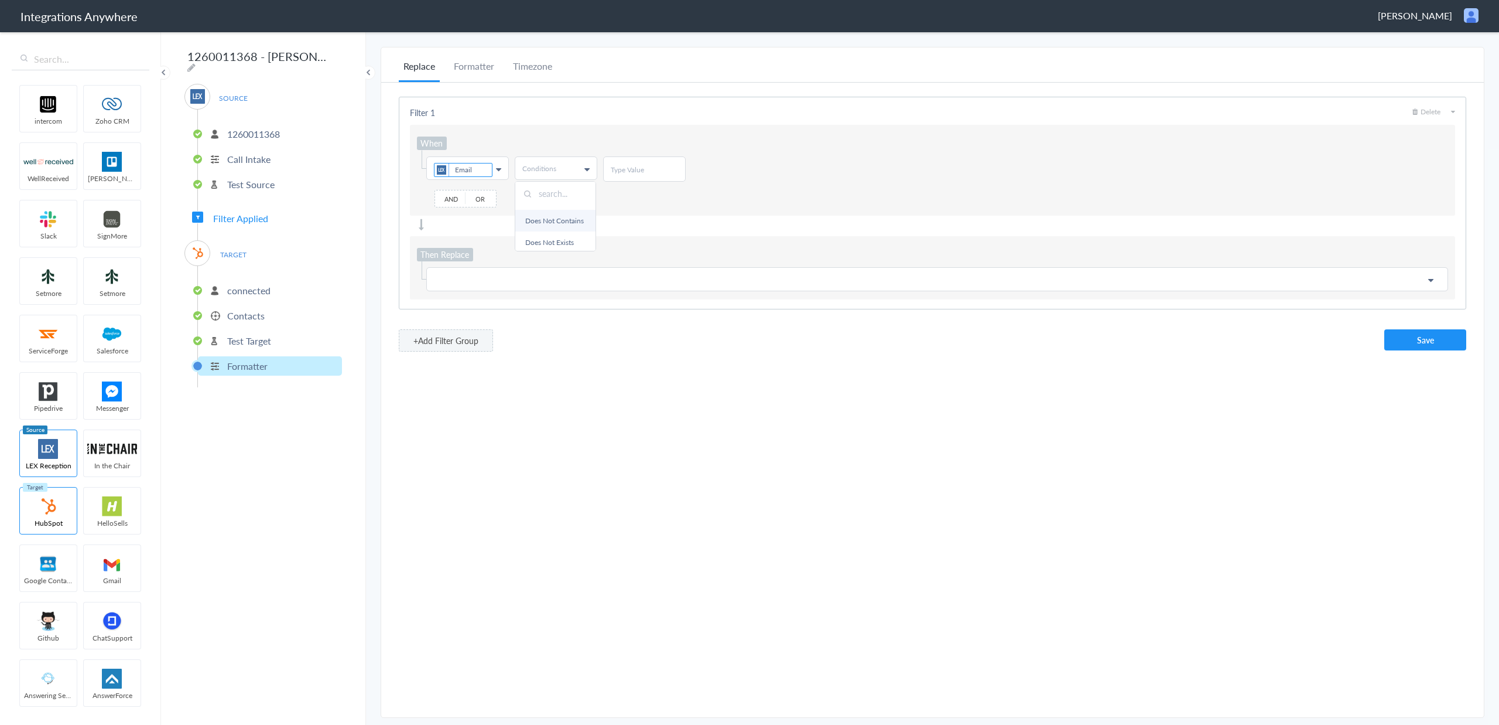
click at [555, 224] on link "Does Not Contains" at bounding box center [555, 221] width 80 height 22
click at [641, 169] on input "text" at bounding box center [644, 170] width 67 height 10
type input "@"
click at [559, 284] on p at bounding box center [937, 279] width 1007 height 15
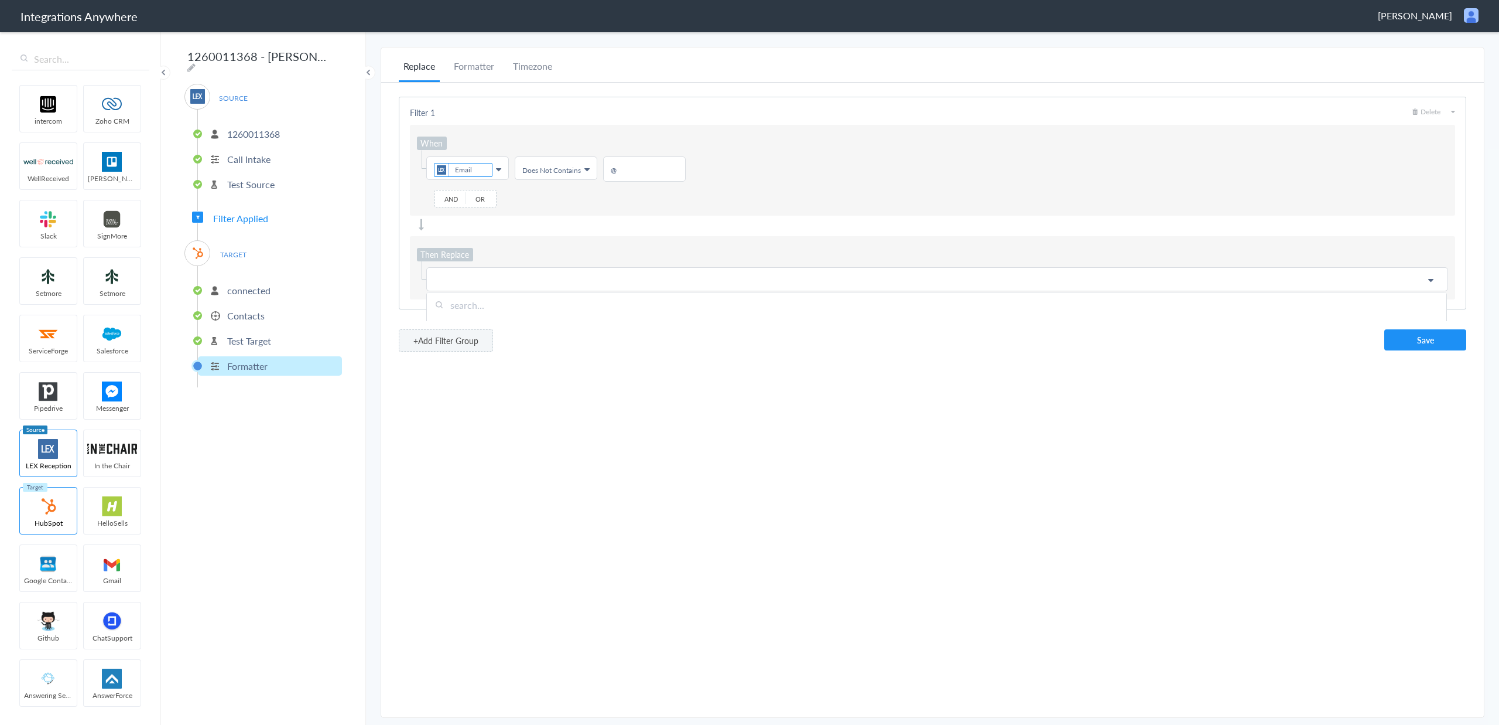
click at [493, 300] on input "text" at bounding box center [937, 304] width 1020 height 25
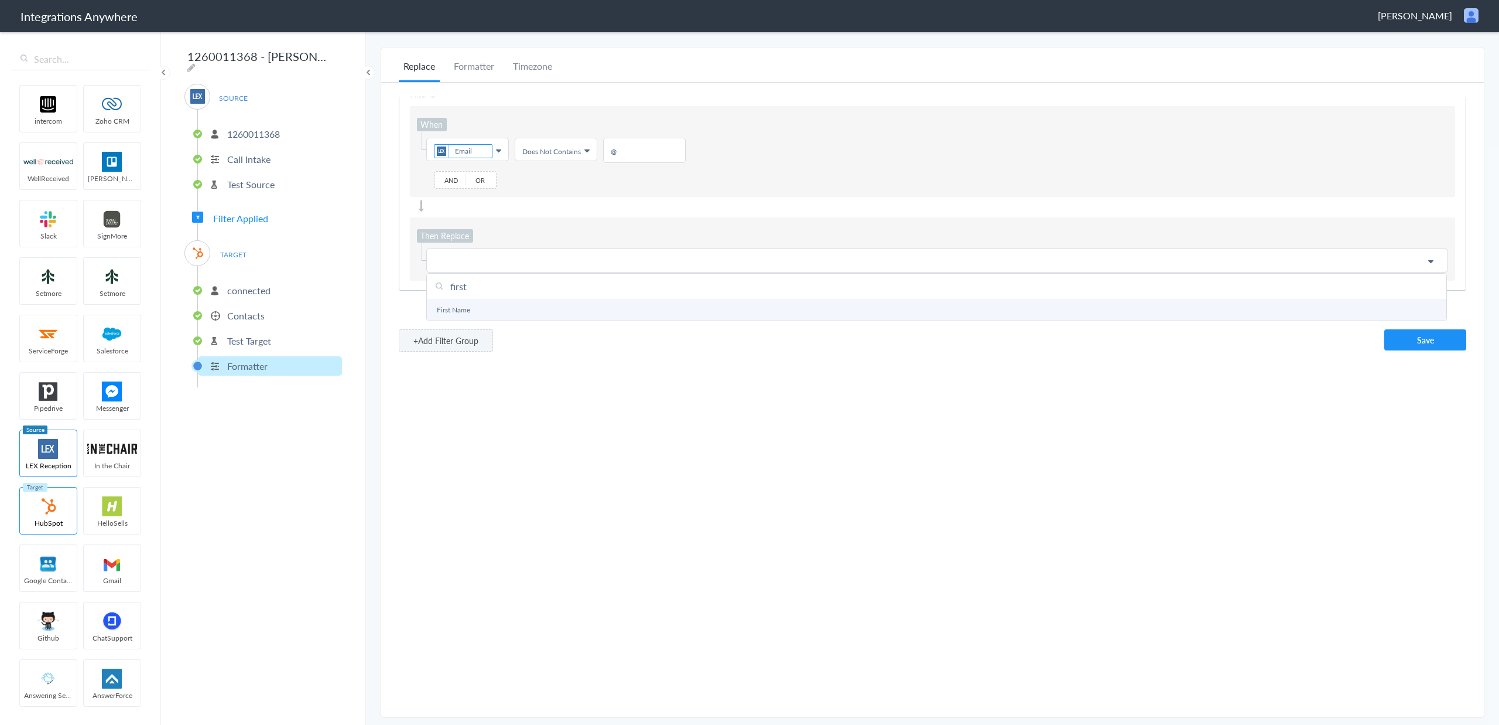
scroll to position [28, 0]
type input "first"
click at [493, 303] on link "First Name" at bounding box center [937, 310] width 1020 height 22
click at [521, 296] on p "First Name" at bounding box center [937, 287] width 1007 height 31
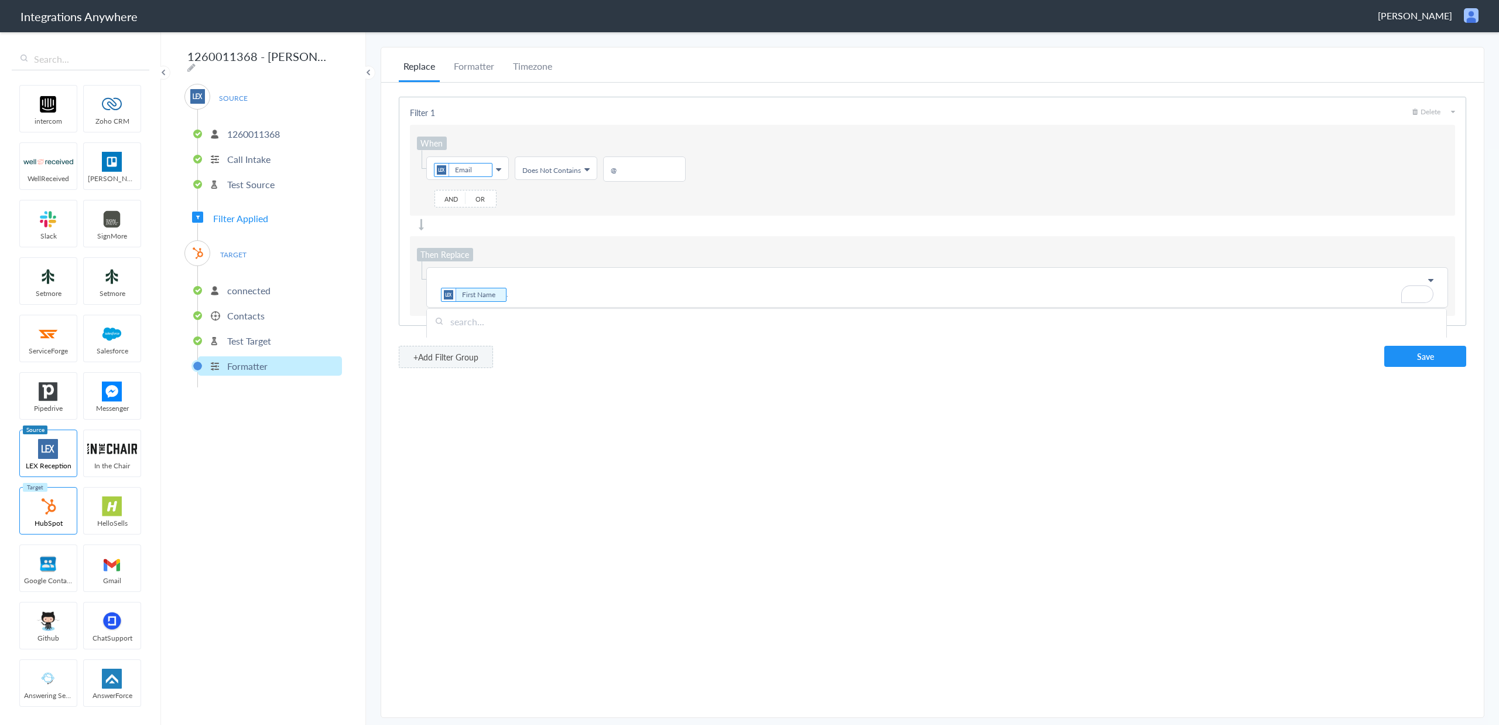
click at [481, 322] on input "text" at bounding box center [937, 321] width 1020 height 25
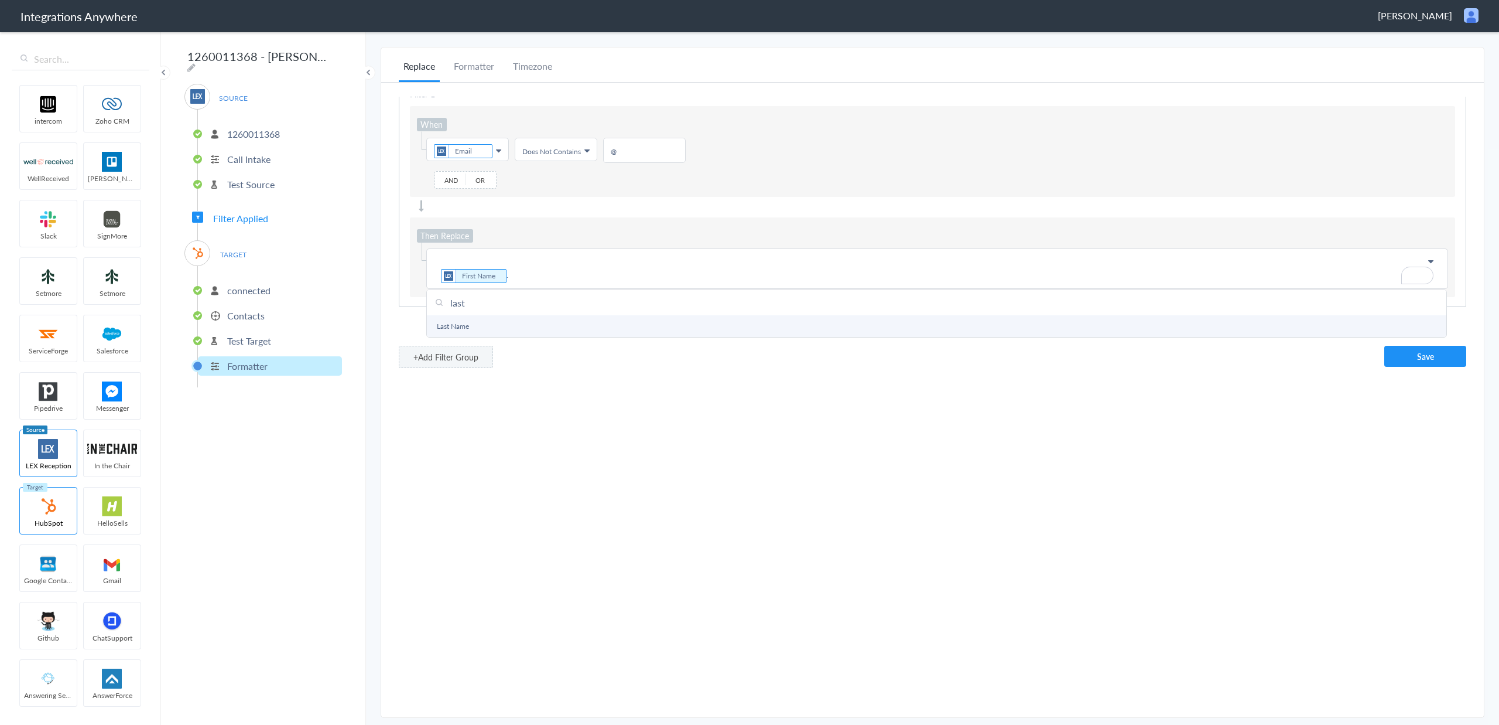
scroll to position [28, 0]
type input "last"
click at [493, 322] on link "Last Name" at bounding box center [937, 326] width 1020 height 22
click at [592, 298] on p "First Name . Last Name" at bounding box center [937, 287] width 1007 height 31
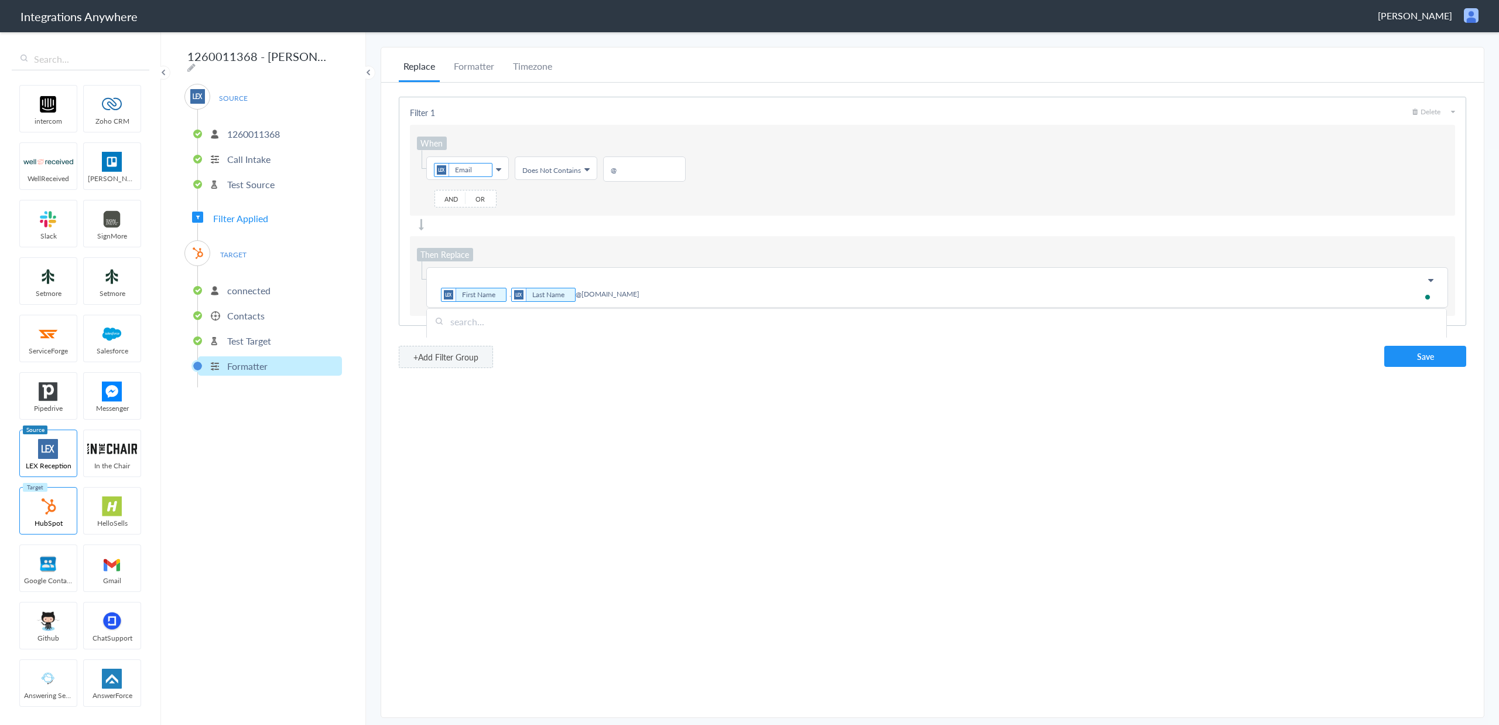
drag, startPoint x: 901, startPoint y: 430, endPoint x: 1318, endPoint y: 425, distance: 416.5
click at [903, 431] on div "Replace Formatter Timezone Timezone America/New_York (Source) UTC America/New_Y…" at bounding box center [932, 382] width 1103 height 646
click at [1422, 359] on button "Save" at bounding box center [1426, 356] width 82 height 21
click at [196, 63] on icon at bounding box center [191, 67] width 8 height 9
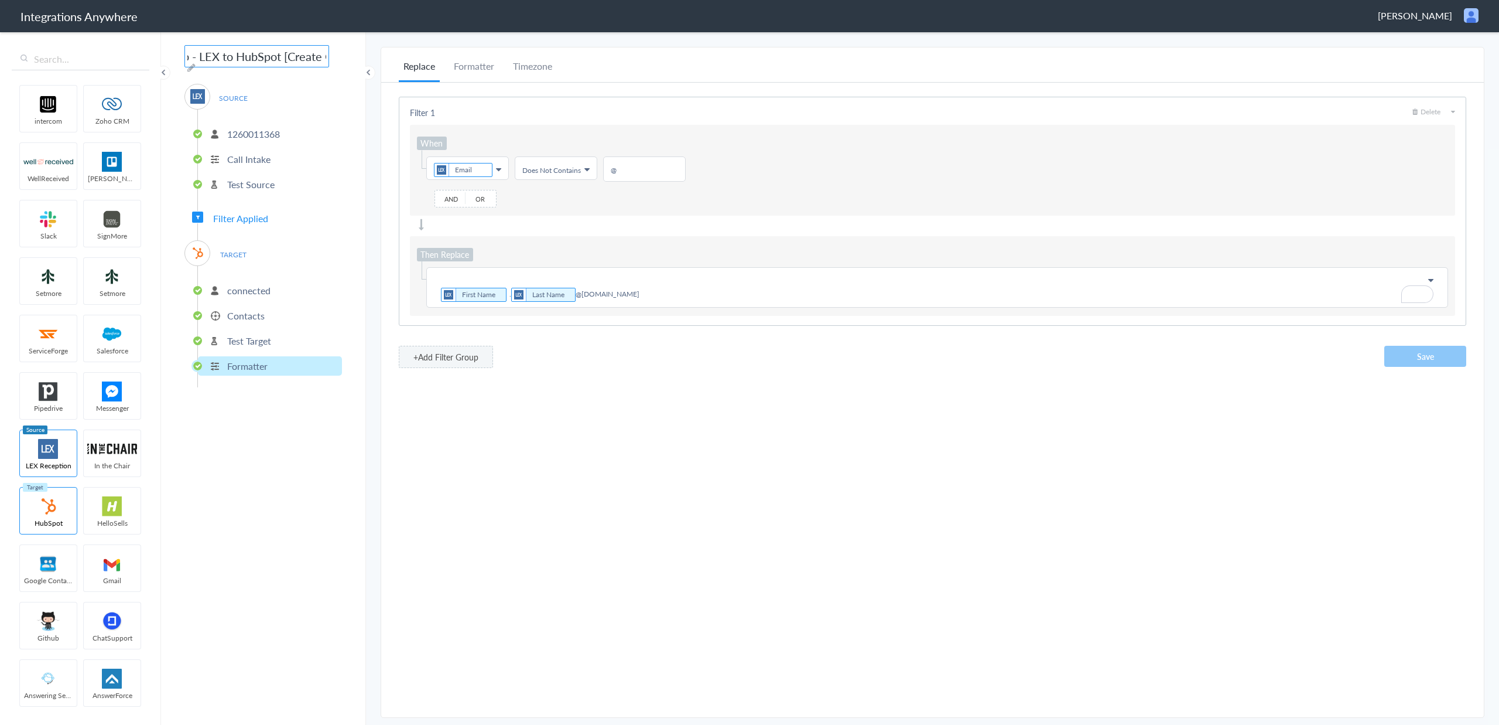
type input "1260011368 - [PERSON_NAME] Law Group - LEX to HubSpot [Create Contact"
click at [743, 569] on div "Replace Formatter Timezone Timezone America/New_York (Source) UTC America/New_Y…" at bounding box center [932, 382] width 1103 height 646
click at [259, 291] on p "connected" at bounding box center [248, 289] width 43 height 13
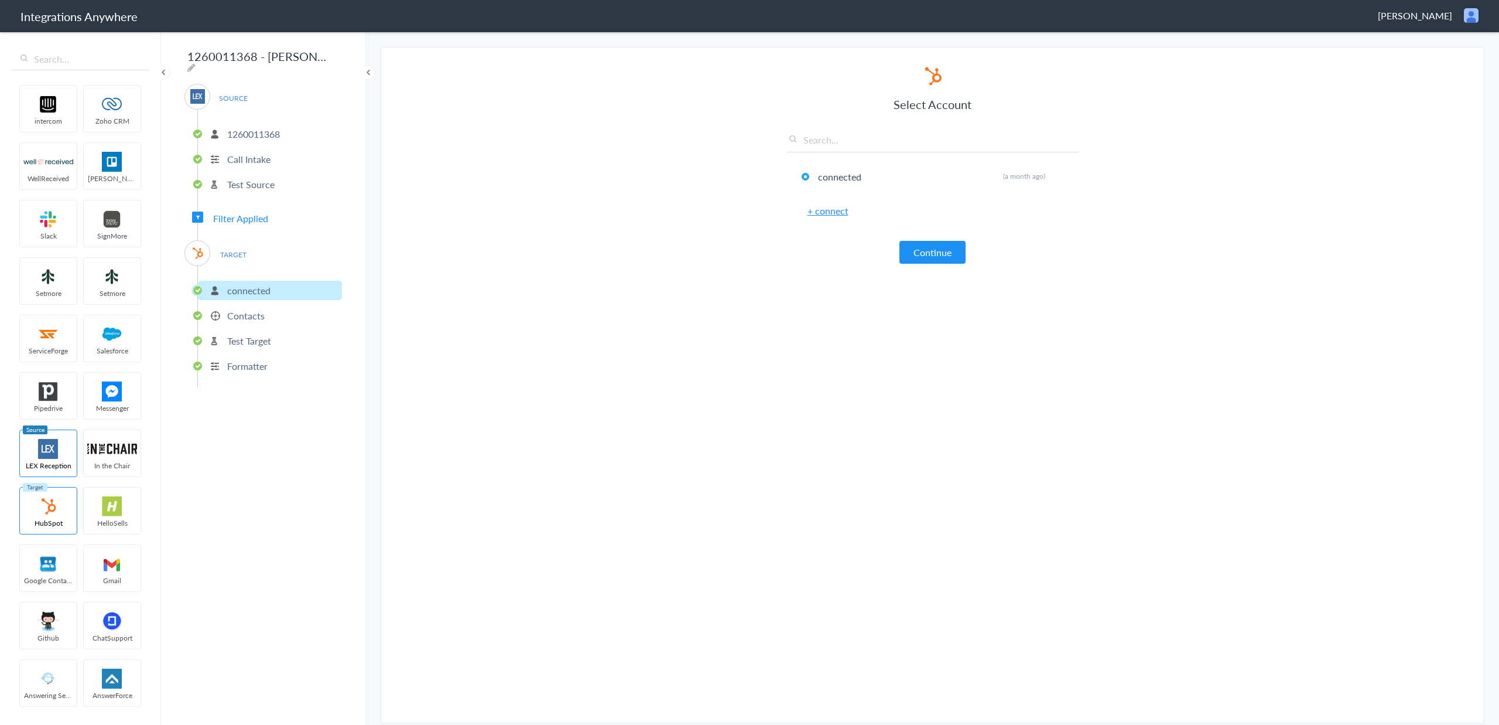
click at [257, 309] on p "Contacts" at bounding box center [245, 315] width 37 height 13
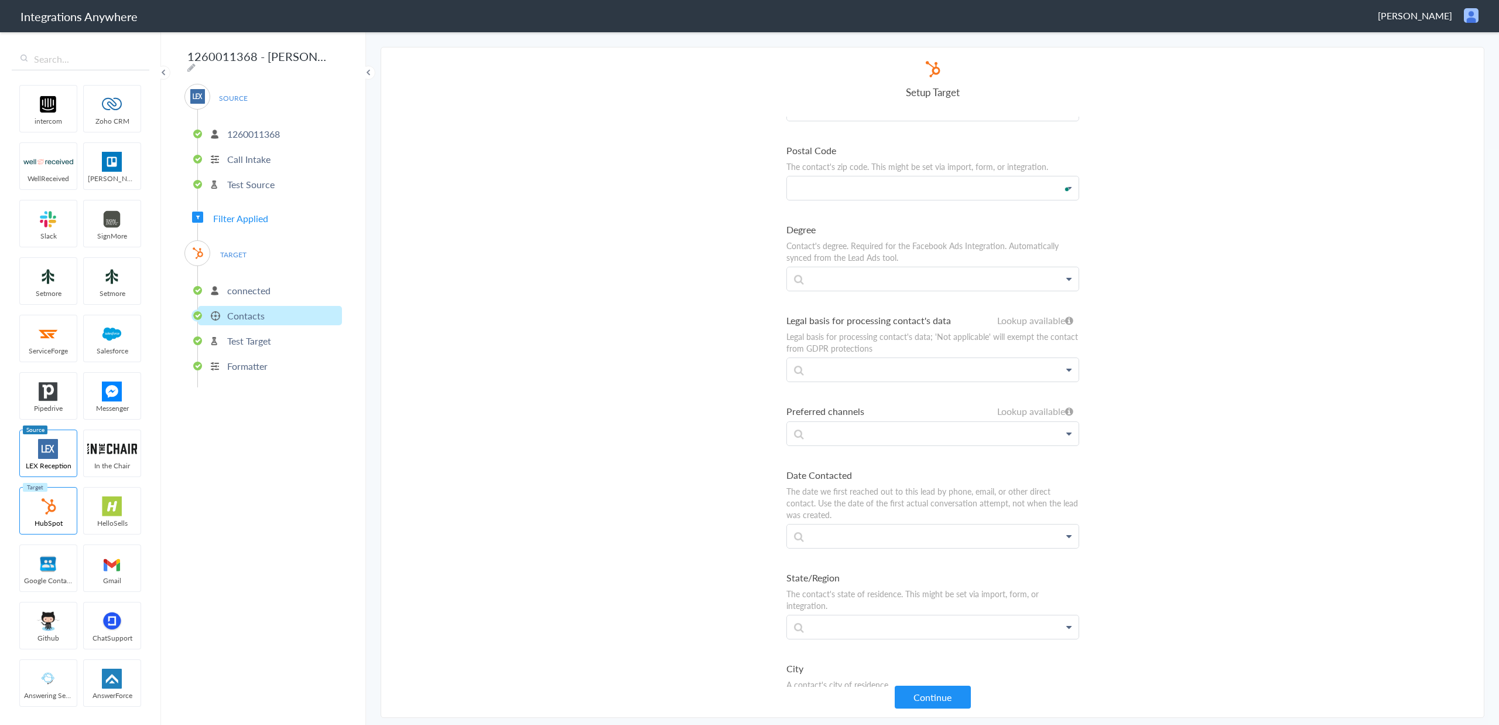
scroll to position [2622, 0]
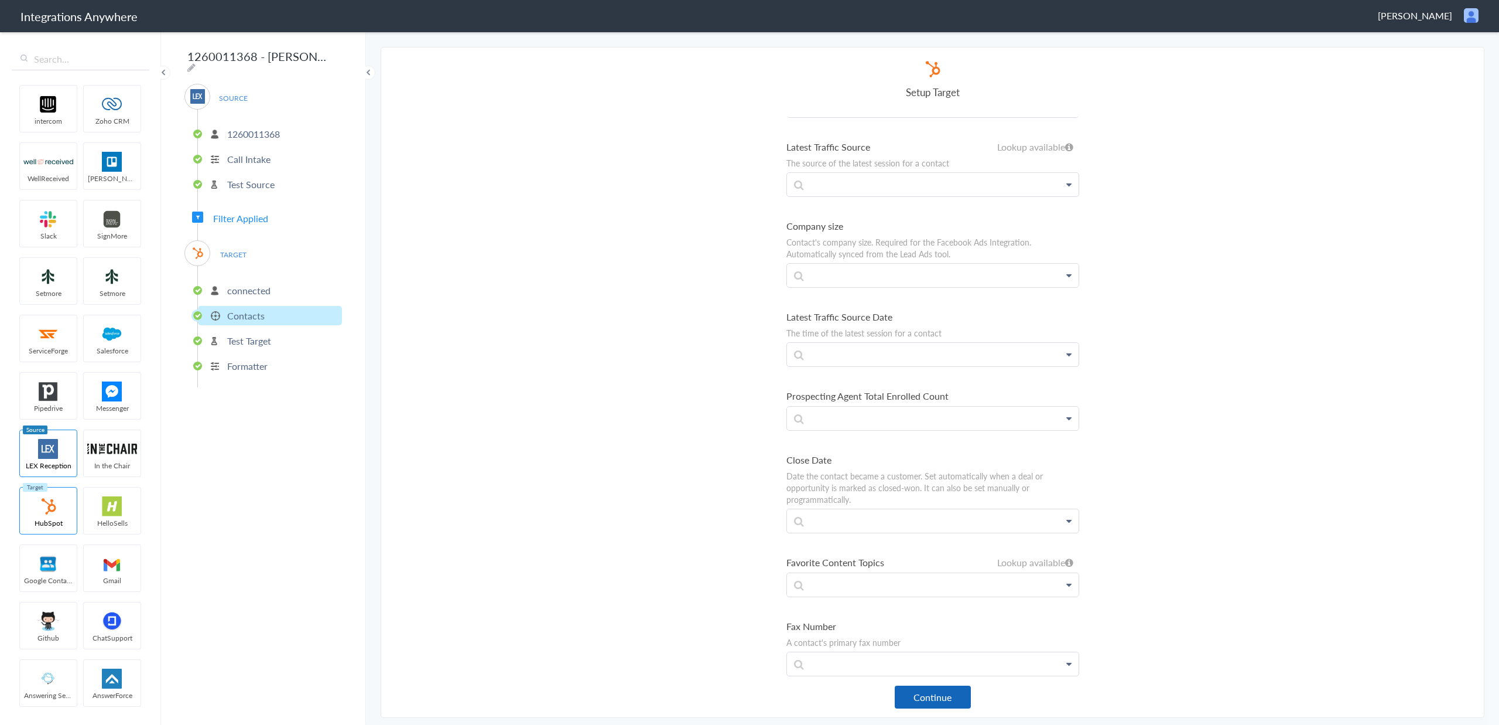
click at [931, 694] on button "Continue" at bounding box center [933, 696] width 76 height 23
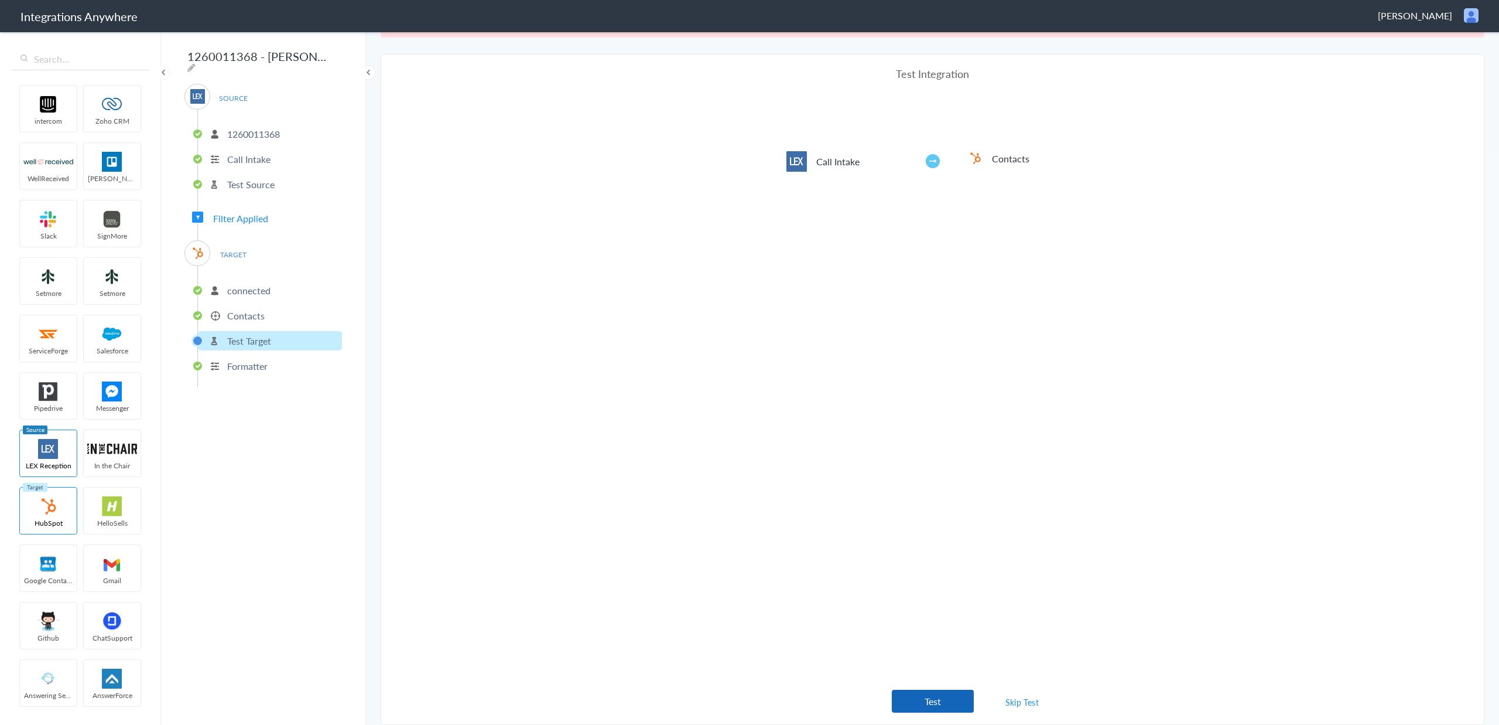
click at [945, 695] on button "Test" at bounding box center [933, 700] width 82 height 23
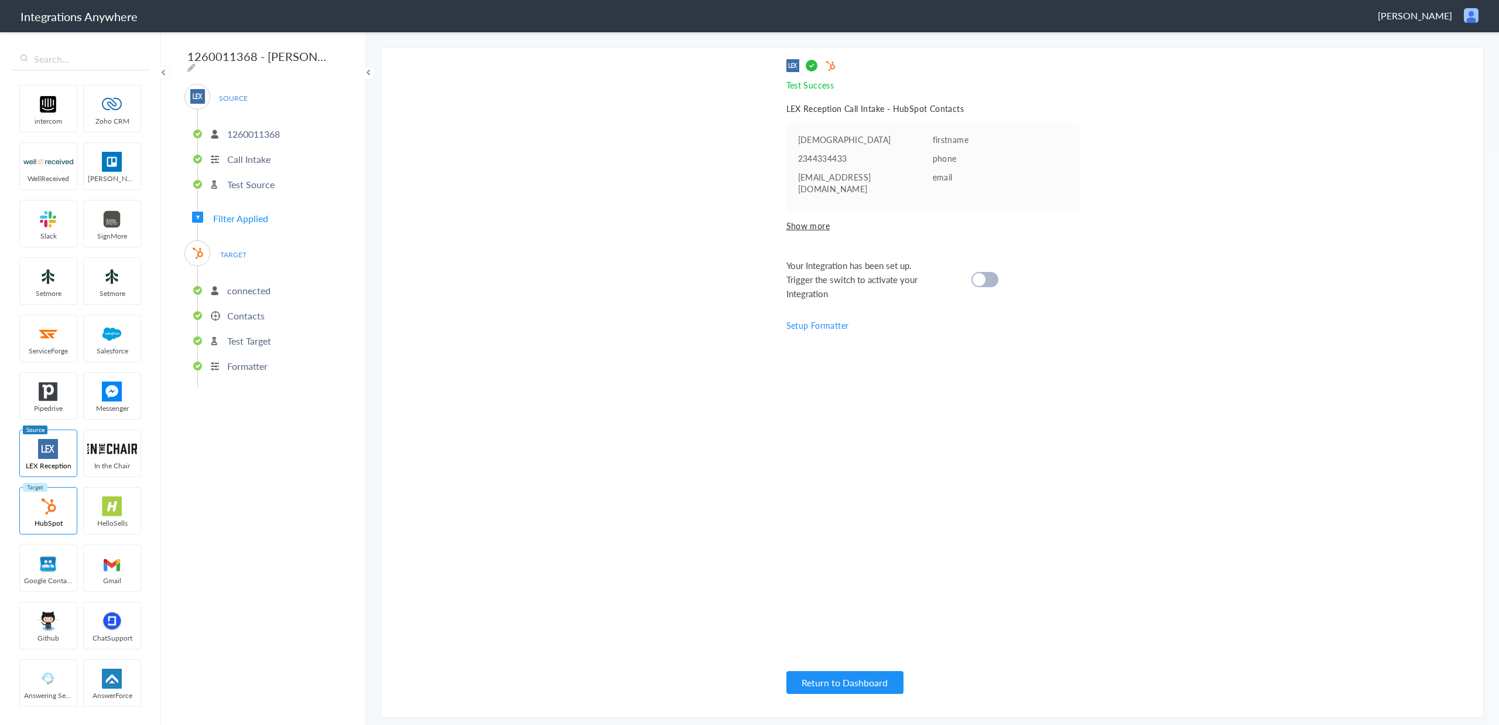
click at [995, 272] on div at bounding box center [985, 279] width 27 height 15
click at [872, 679] on button "Return to Dashboard" at bounding box center [845, 682] width 117 height 23
